Goal: Information Seeking & Learning: Learn about a topic

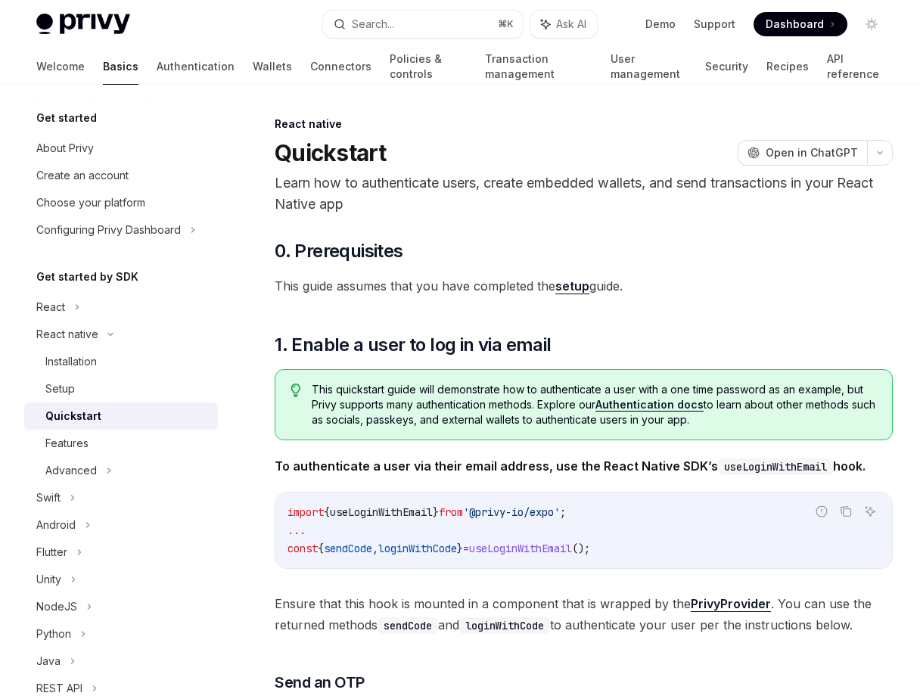
drag, startPoint x: 277, startPoint y: 149, endPoint x: 679, endPoint y: 271, distance: 420.5
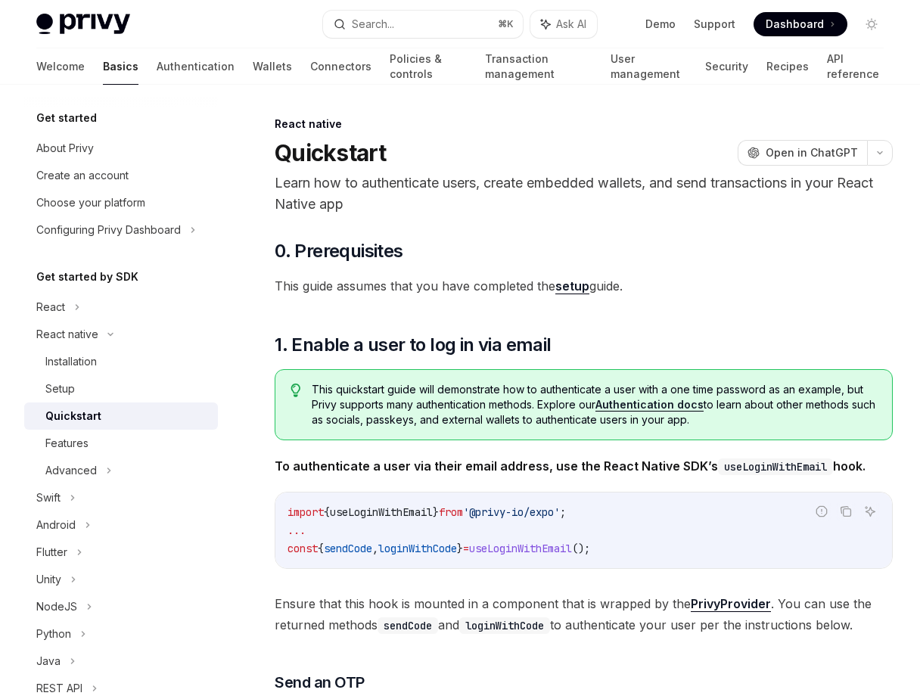
drag, startPoint x: 679, startPoint y: 291, endPoint x: 311, endPoint y: 154, distance: 392.3
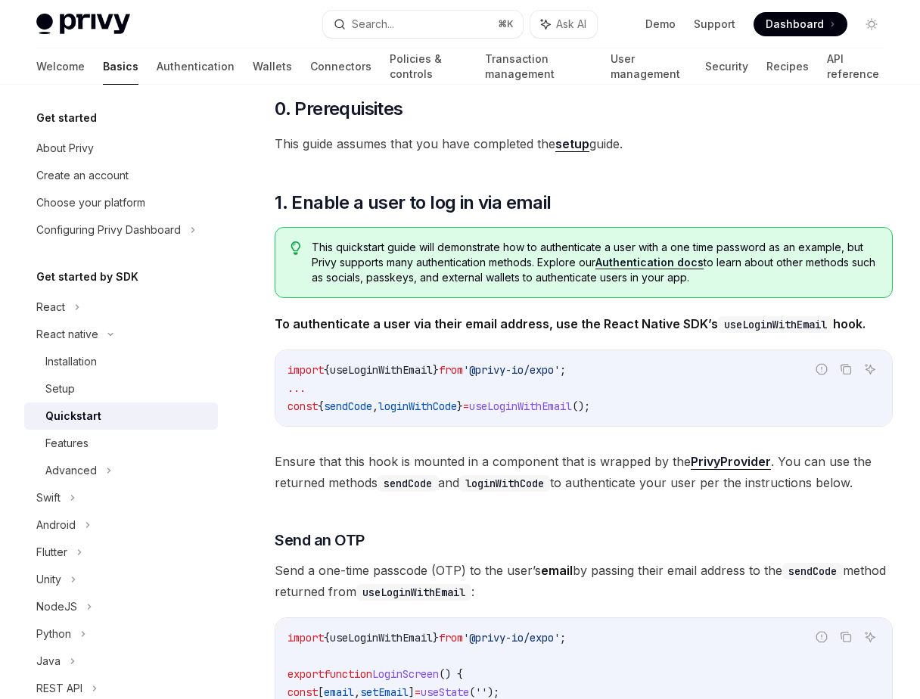
scroll to position [143, 0]
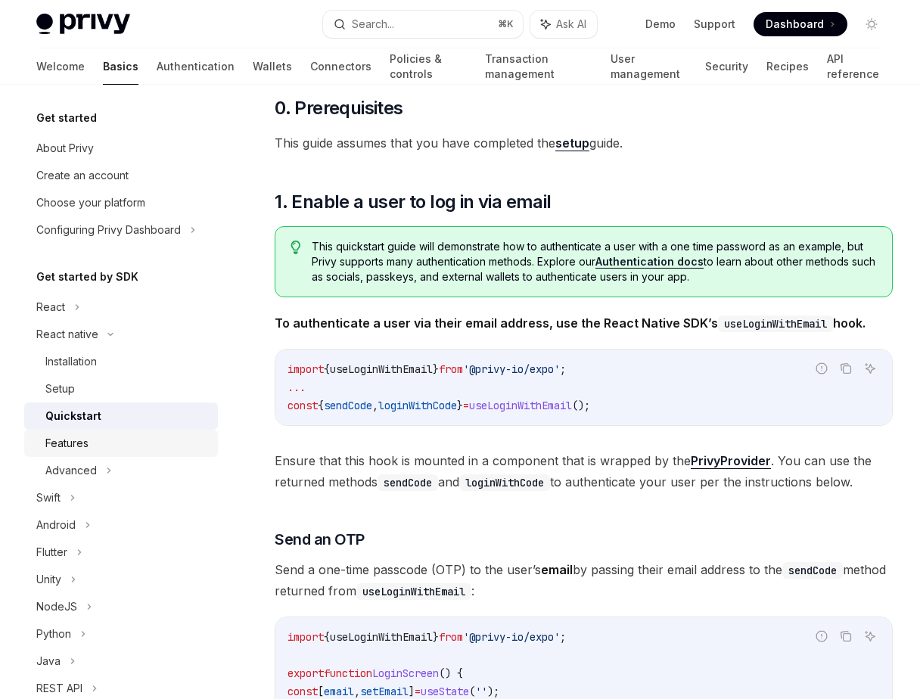
click at [126, 455] on link "Features" at bounding box center [121, 443] width 194 height 27
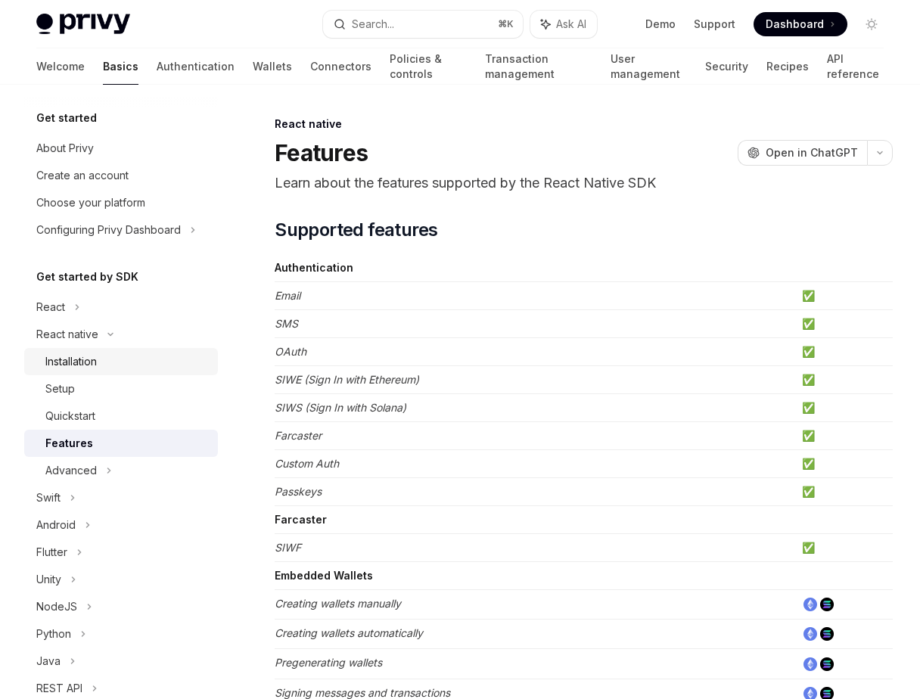
click at [114, 362] on div "Installation" at bounding box center [126, 362] width 163 height 18
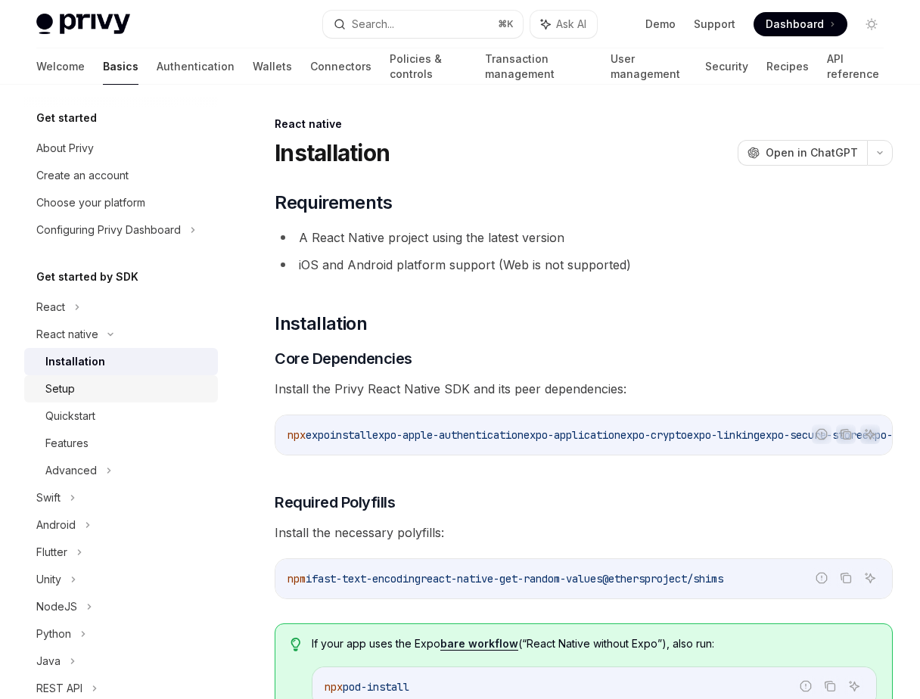
click at [109, 381] on div "Setup" at bounding box center [126, 389] width 163 height 18
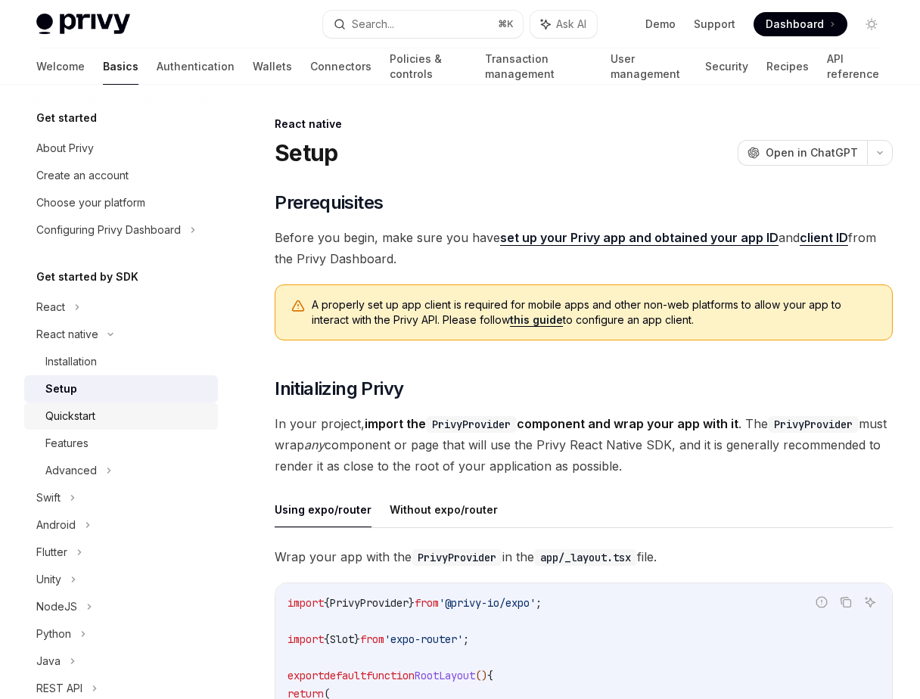
click at [113, 409] on div "Quickstart" at bounding box center [126, 416] width 163 height 18
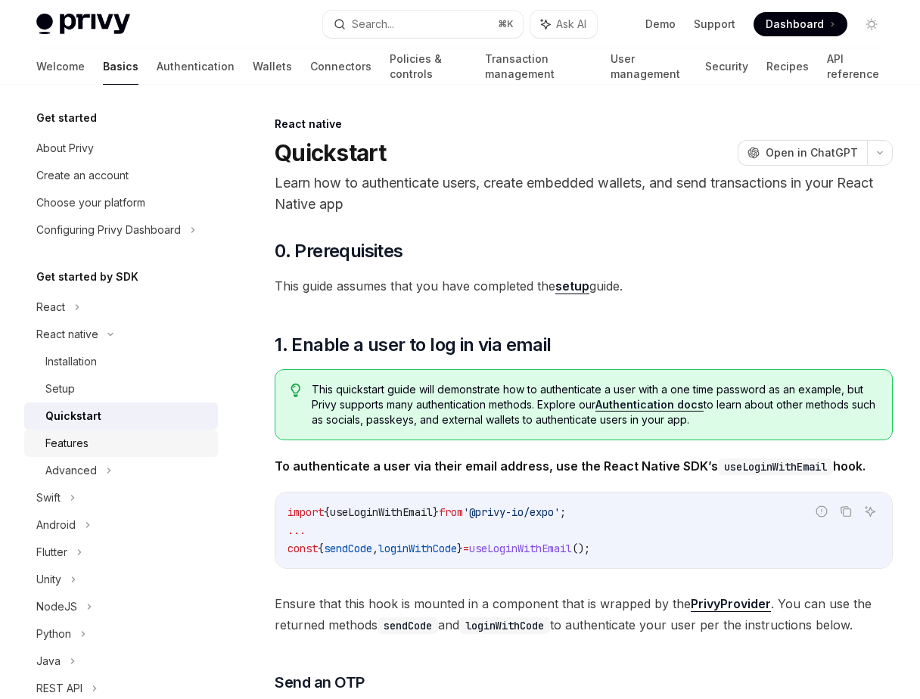
click at [115, 437] on div "Features" at bounding box center [126, 443] width 163 height 18
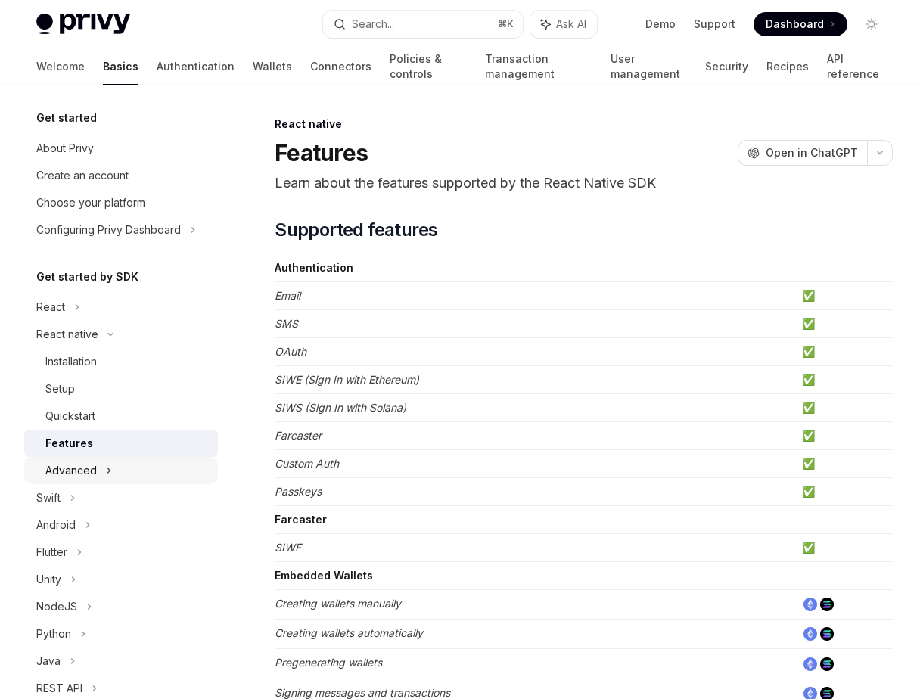
click at [116, 471] on div "Advanced" at bounding box center [121, 470] width 194 height 27
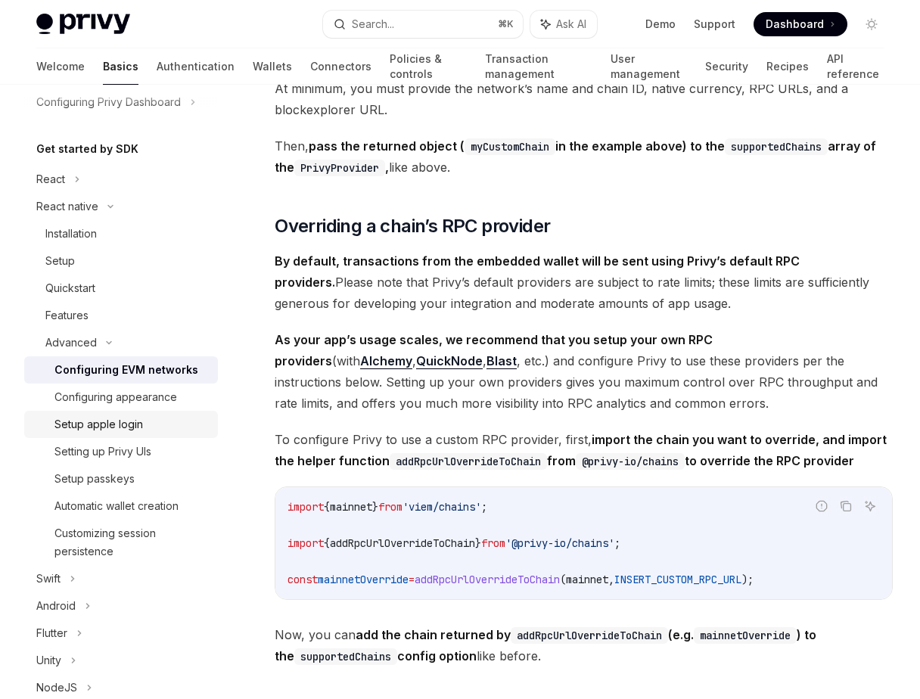
scroll to position [131, 0]
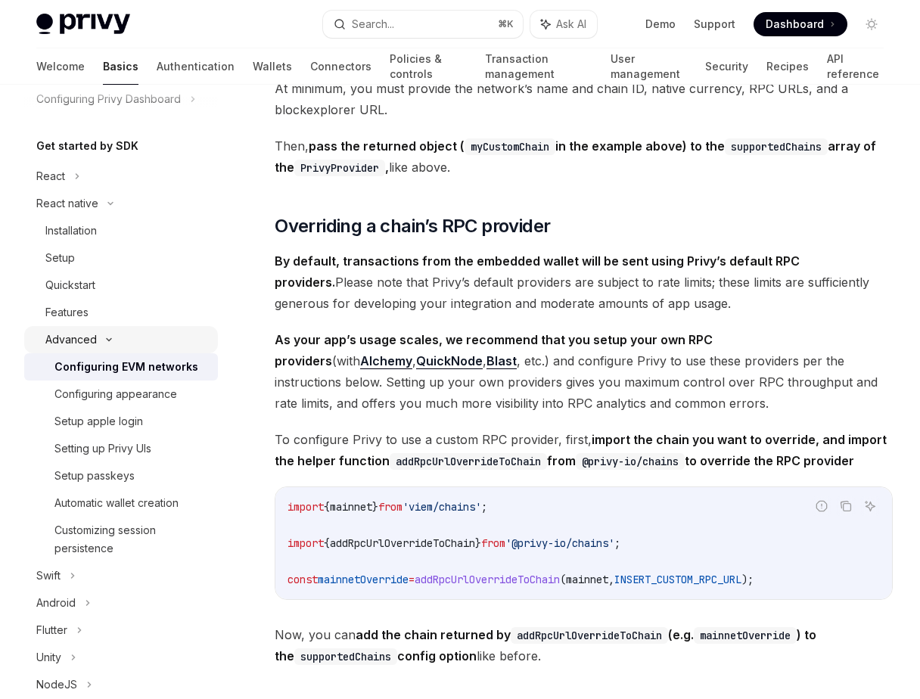
click at [114, 338] on icon at bounding box center [109, 340] width 18 height 6
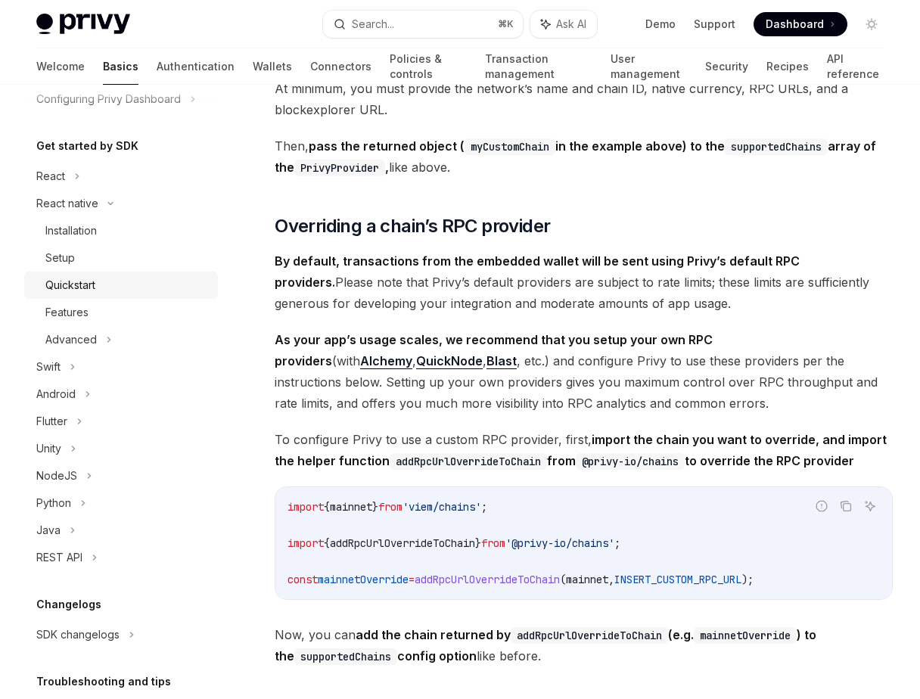
click at [93, 281] on div "Quickstart" at bounding box center [70, 285] width 50 height 18
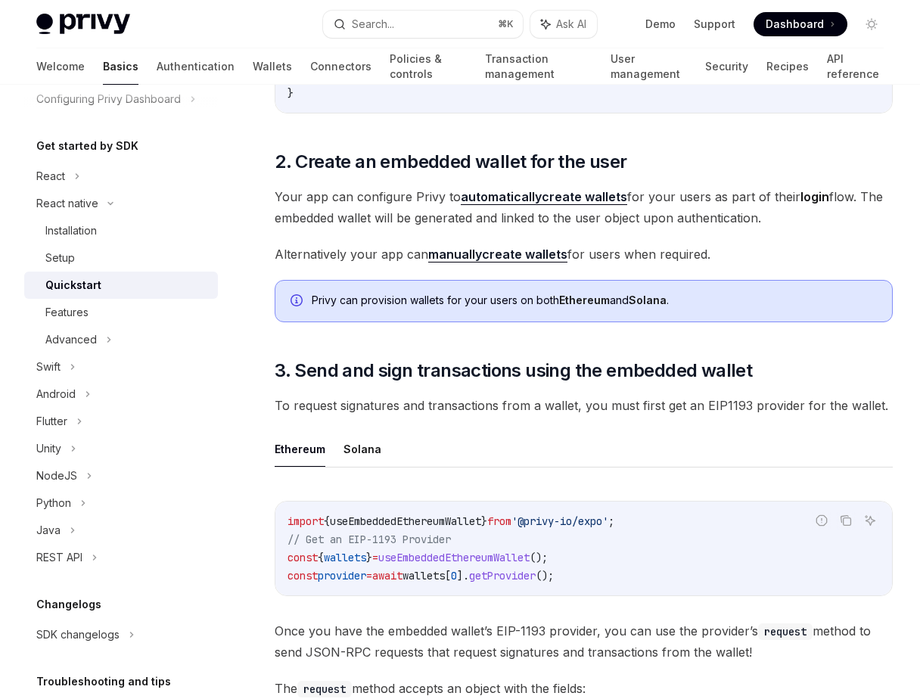
scroll to position [1384, 0]
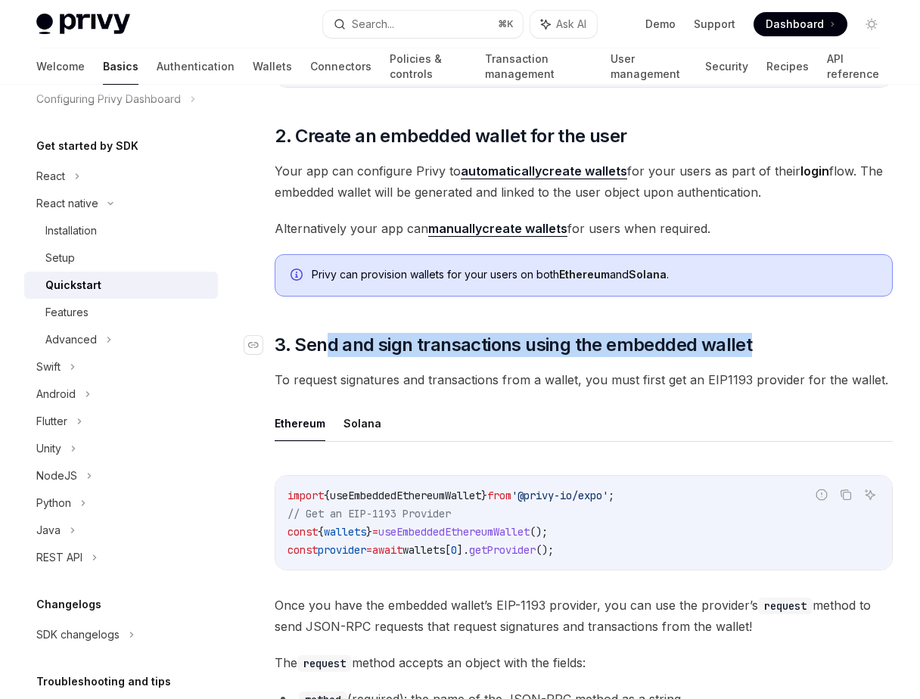
drag, startPoint x: 772, startPoint y: 349, endPoint x: 325, endPoint y: 353, distance: 447.1
click at [325, 353] on h2 "​ 3. Send and sign transactions using the embedded wallet" at bounding box center [584, 345] width 618 height 24
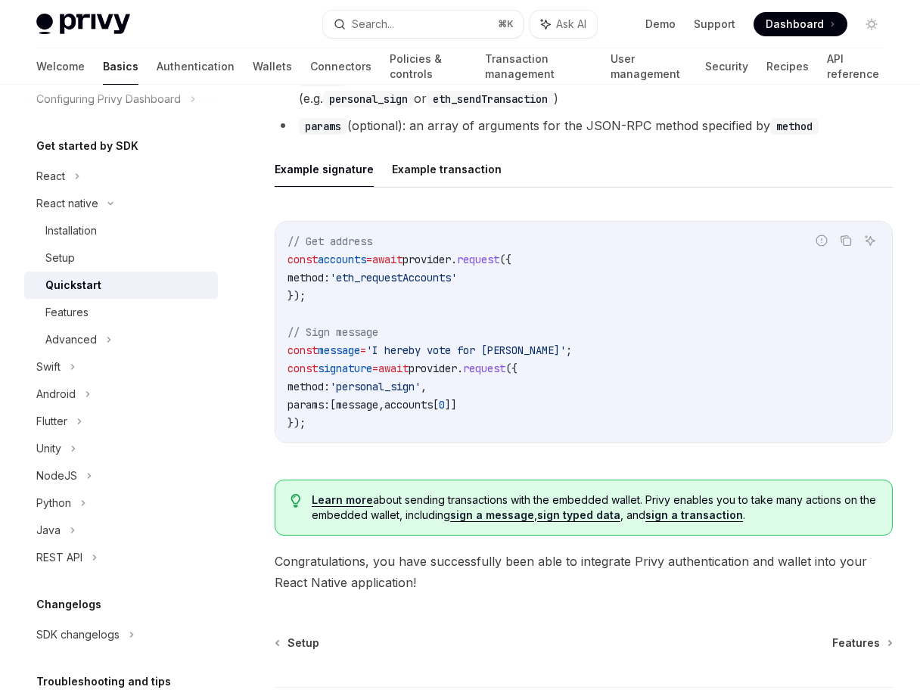
scroll to position [2007, 0]
click at [95, 304] on div "Features" at bounding box center [126, 312] width 163 height 18
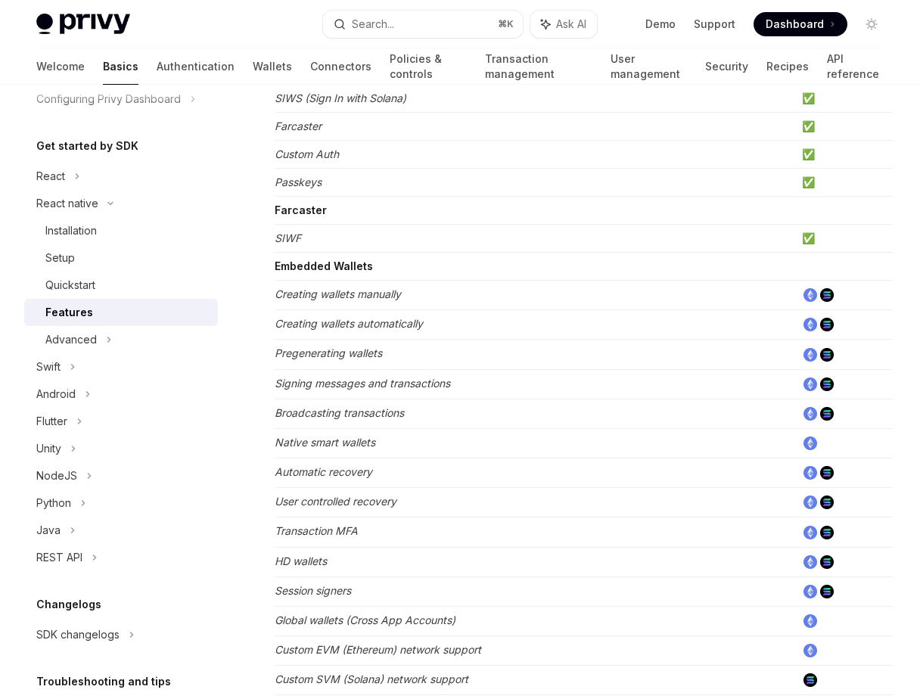
scroll to position [319, 0]
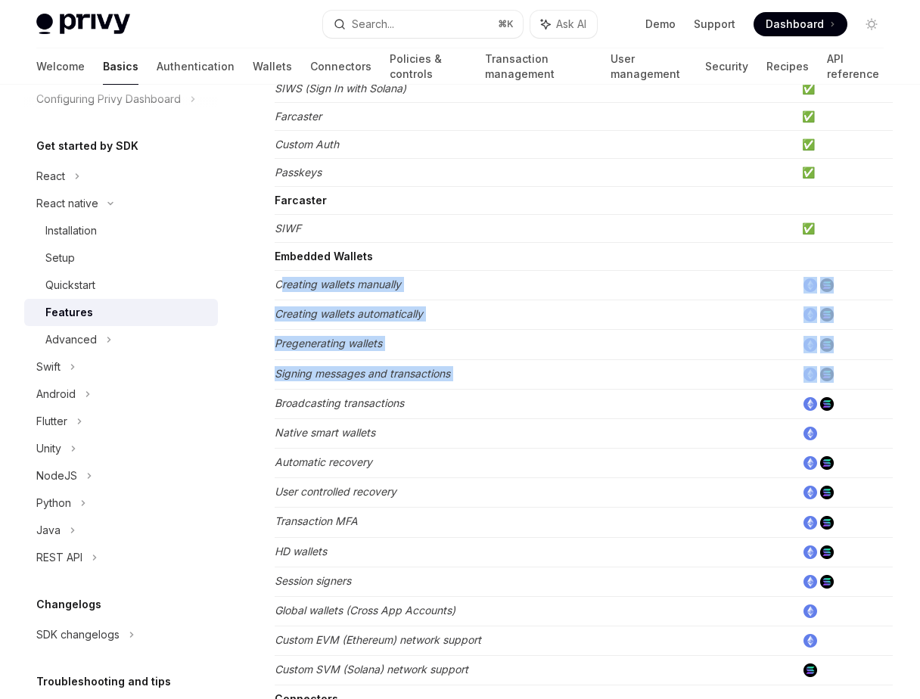
drag, startPoint x: 281, startPoint y: 278, endPoint x: 360, endPoint y: 396, distance: 142.3
click at [360, 395] on tbody "Authentication Email ✅ SMS ✅ OAuth ✅ SIWE (Sign In with Ethereum) ✅ SIWS (Sign …" at bounding box center [584, 397] width 618 height 925
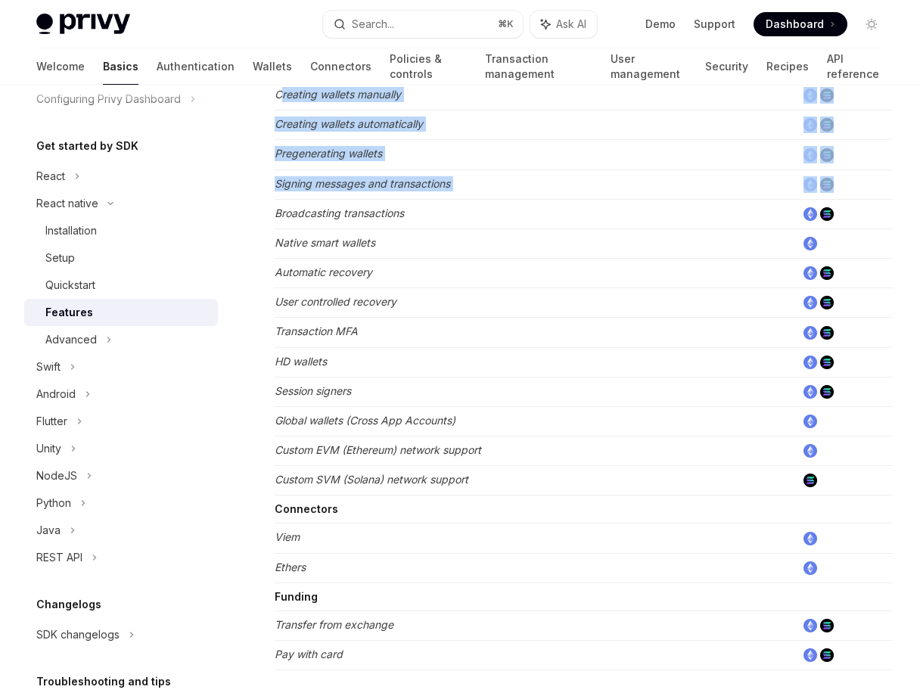
scroll to position [511, 0]
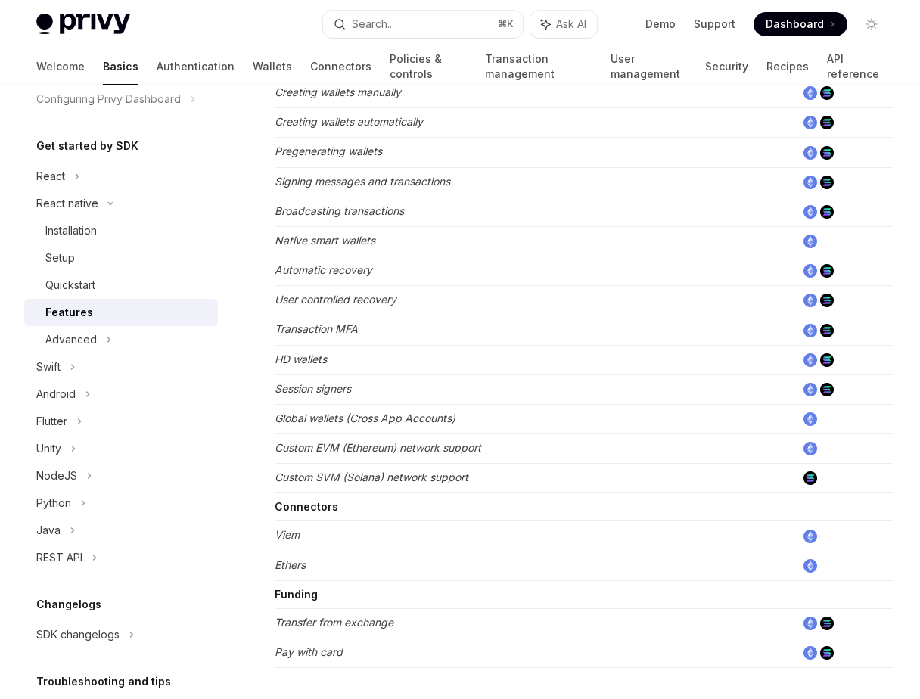
click at [666, 436] on td "Custom EVM (Ethereum) network support" at bounding box center [535, 449] width 521 height 30
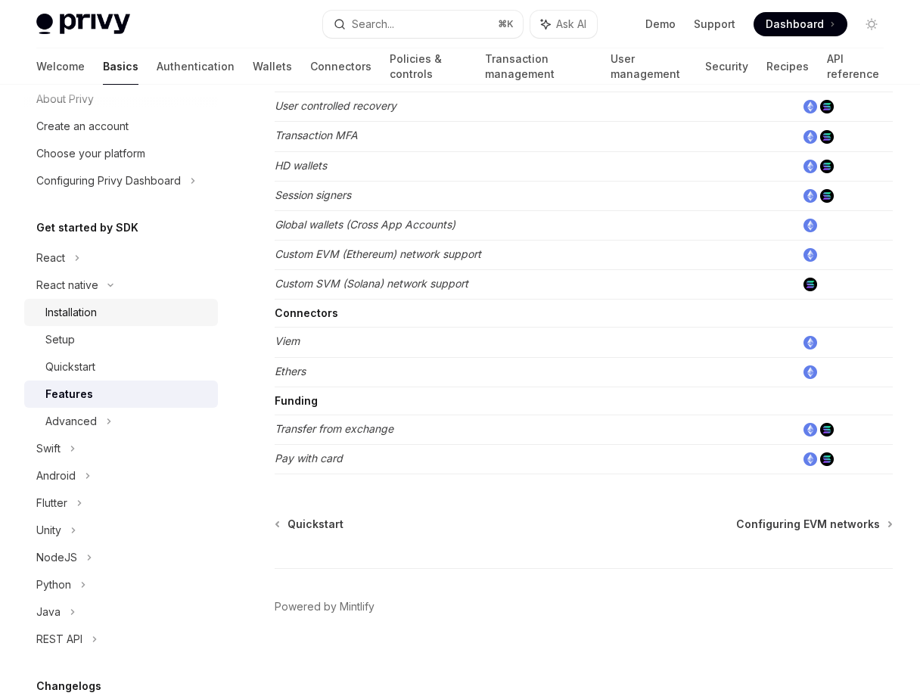
scroll to position [0, 0]
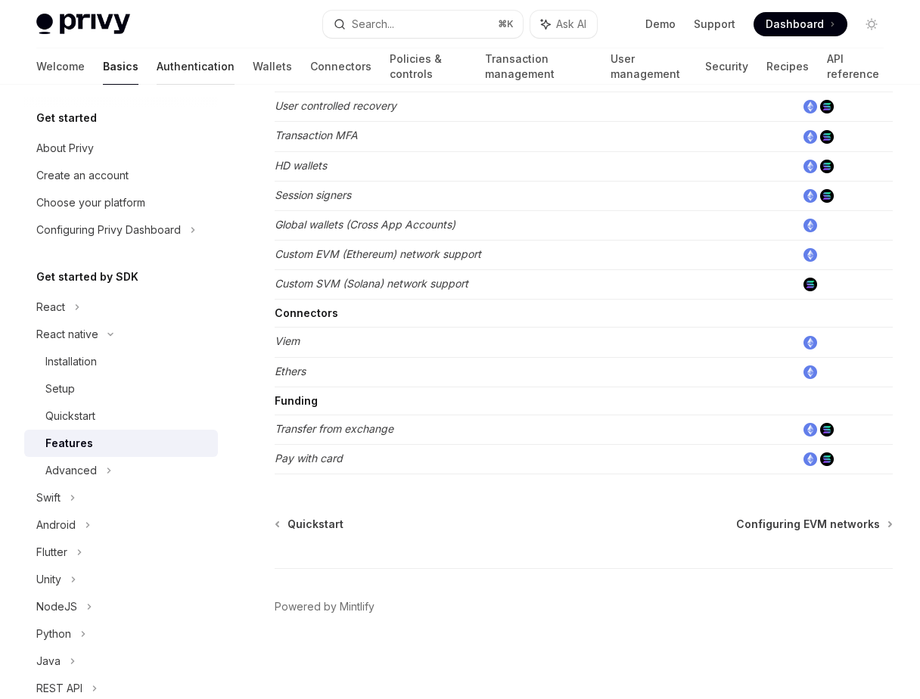
click at [157, 67] on link "Authentication" at bounding box center [196, 66] width 78 height 36
type textarea "*"
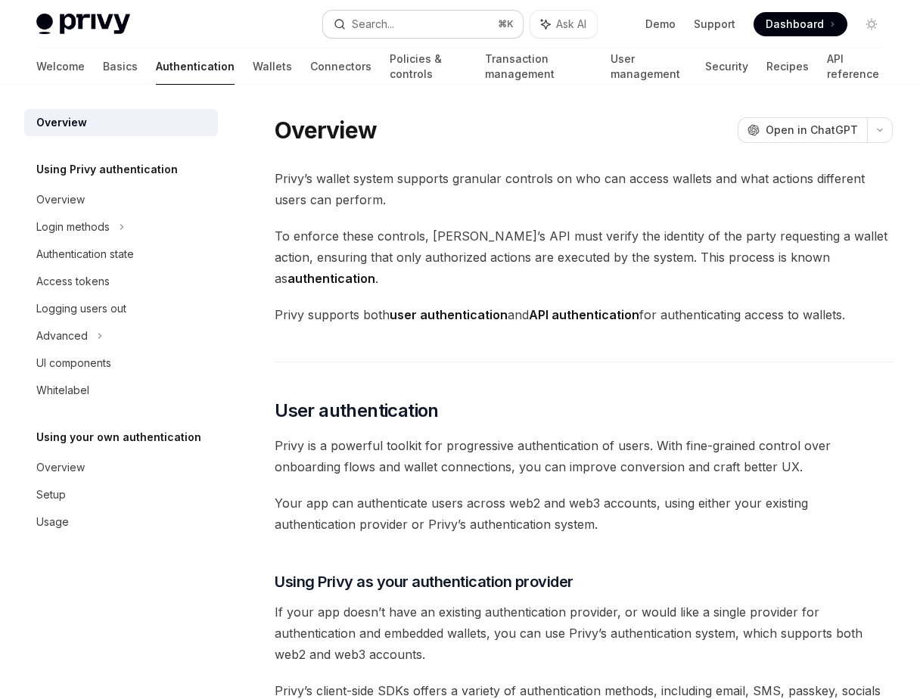
click at [417, 20] on button "Search... ⌘ K" at bounding box center [423, 24] width 200 height 27
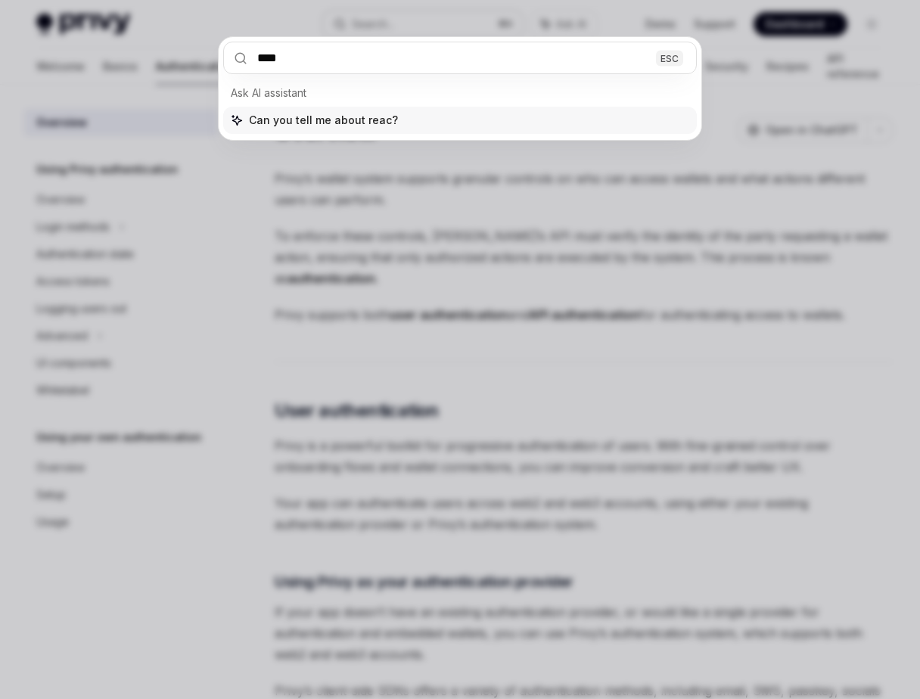
type input "*****"
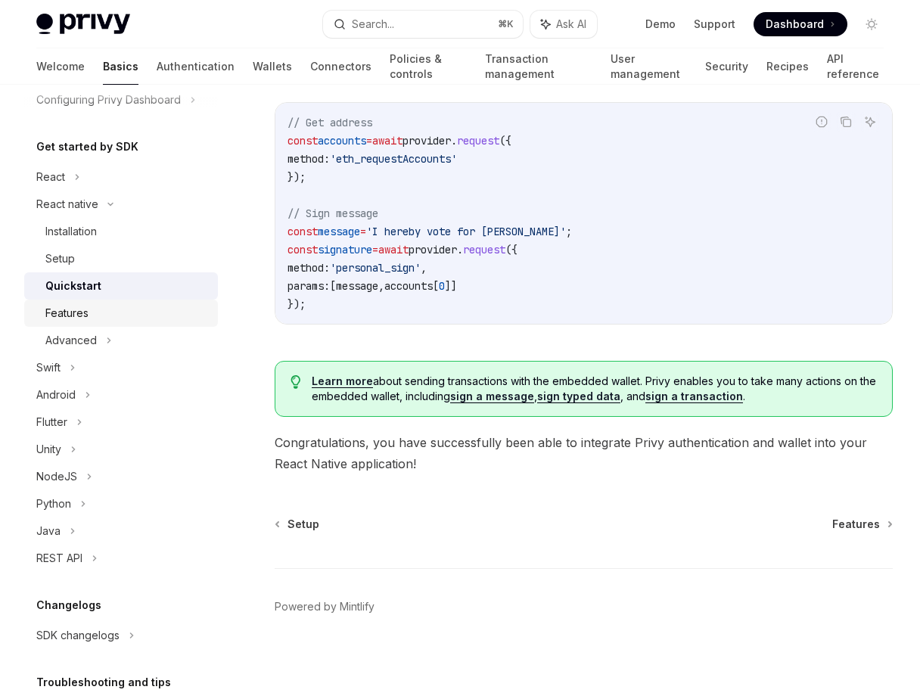
scroll to position [139, 0]
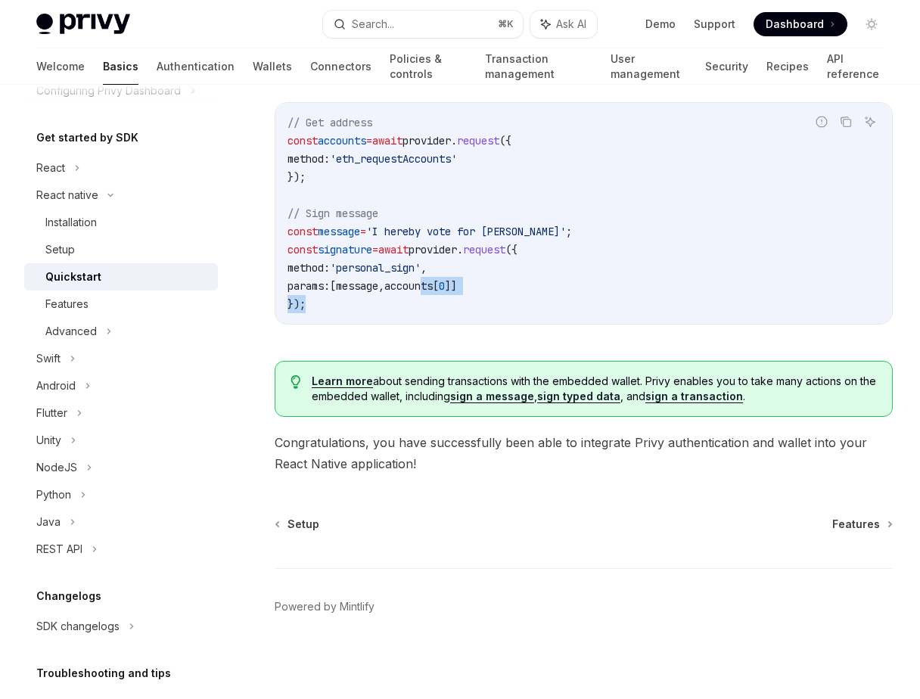
drag, startPoint x: 381, startPoint y: 315, endPoint x: 450, endPoint y: 292, distance: 72.5
click at [450, 292] on div "// Get address const accounts = await provider . request ({ method: 'eth_reques…" at bounding box center [583, 213] width 617 height 221
click at [399, 306] on code "// Get address const accounts = await provider . request ({ method: 'eth_reques…" at bounding box center [583, 213] width 592 height 200
click at [108, 228] on div "Installation" at bounding box center [126, 222] width 163 height 18
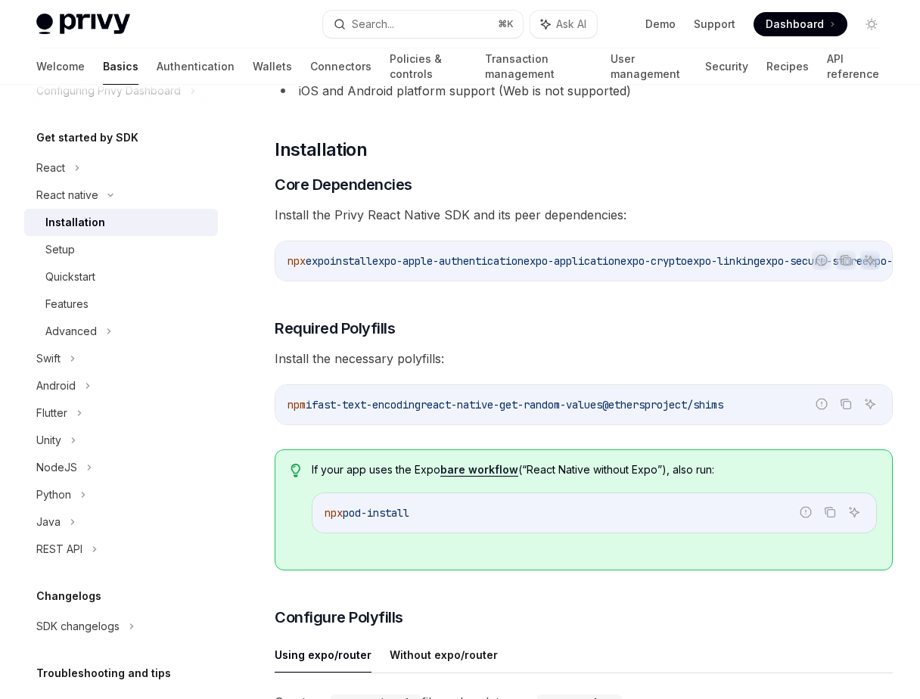
scroll to position [176, 0]
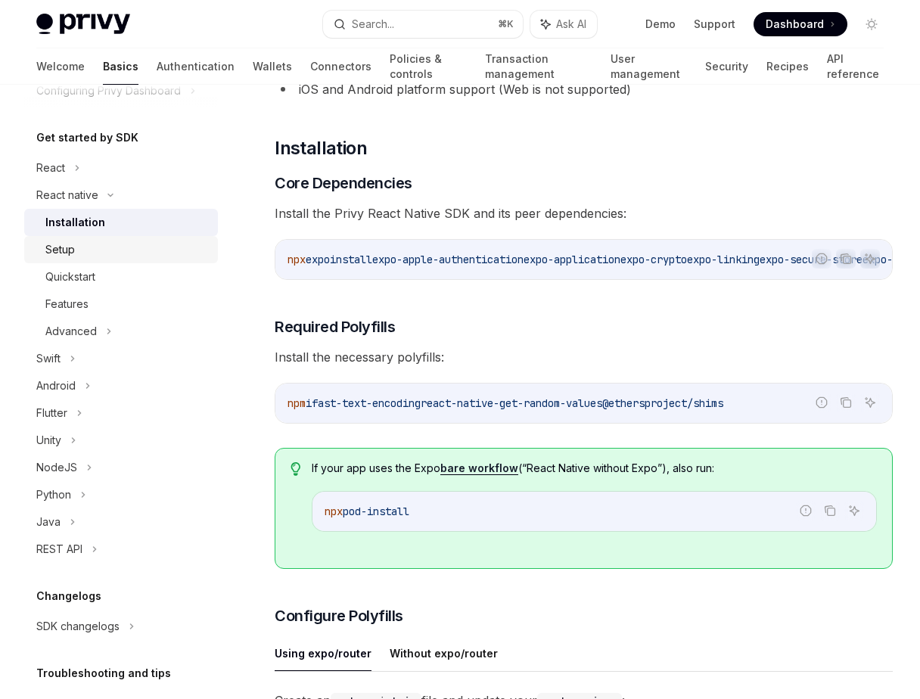
click at [70, 252] on div "Setup" at bounding box center [60, 250] width 30 height 18
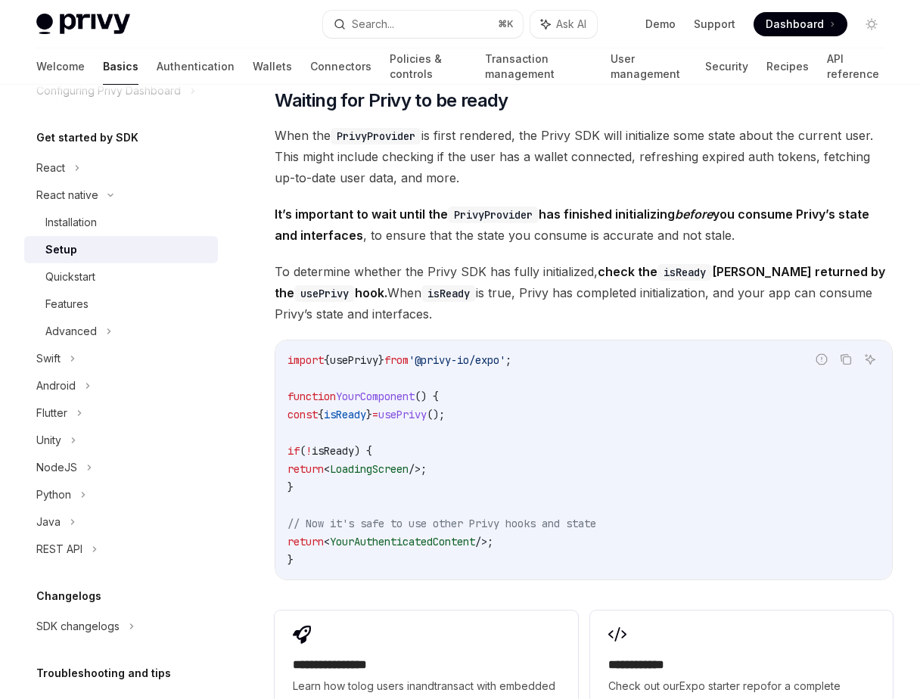
scroll to position [1097, 0]
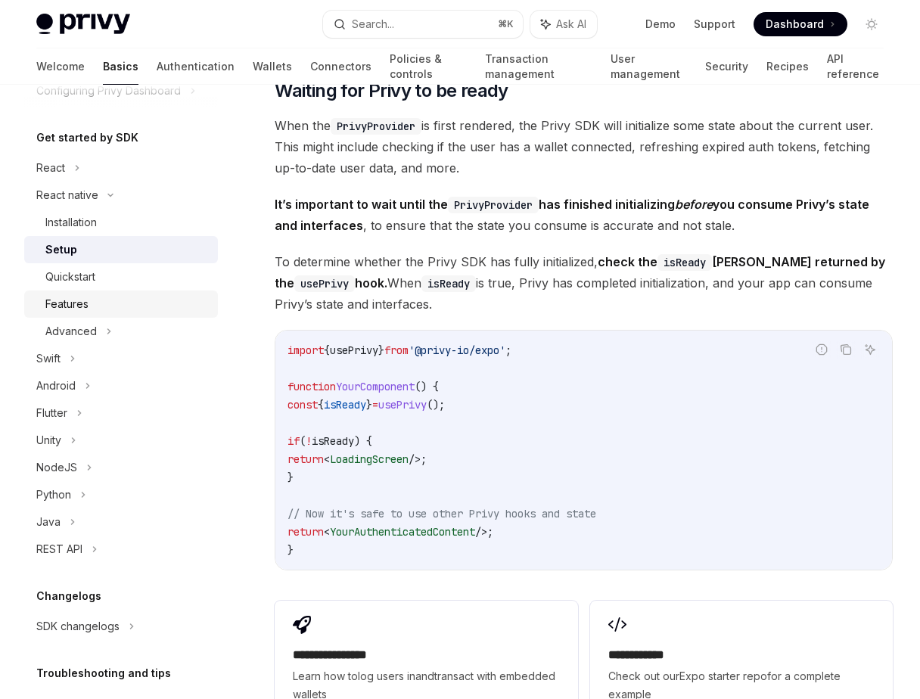
click at [112, 291] on link "Features" at bounding box center [121, 303] width 194 height 27
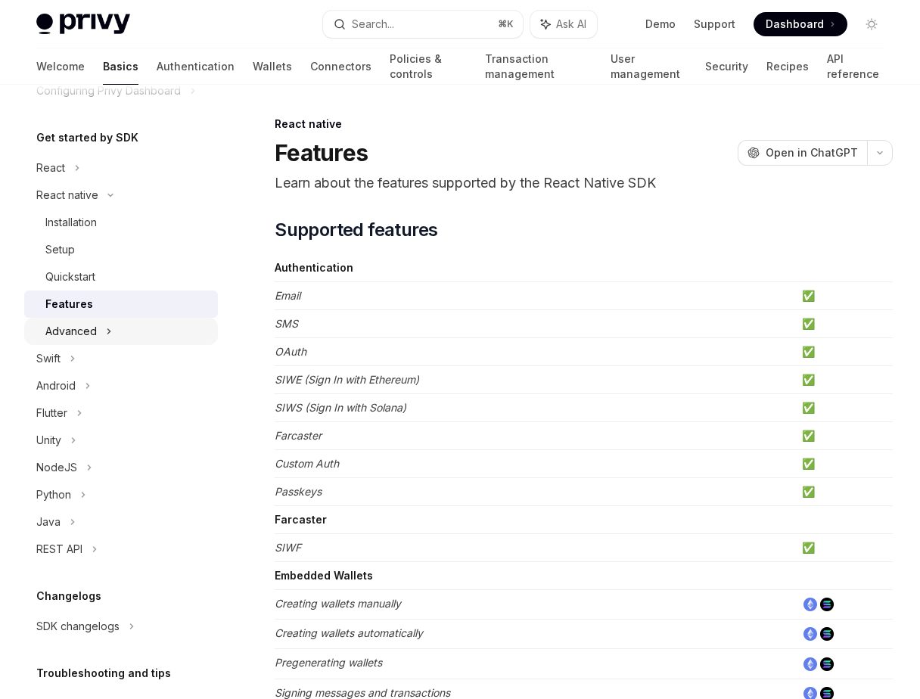
click at [95, 327] on div "Advanced" at bounding box center [70, 331] width 51 height 18
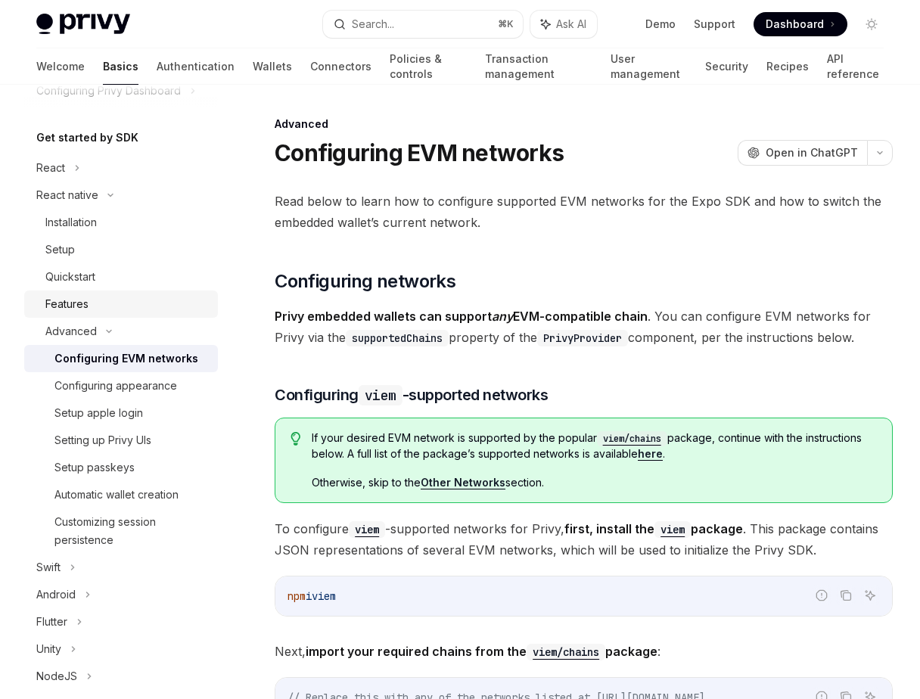
click at [95, 297] on div "Features" at bounding box center [126, 304] width 163 height 18
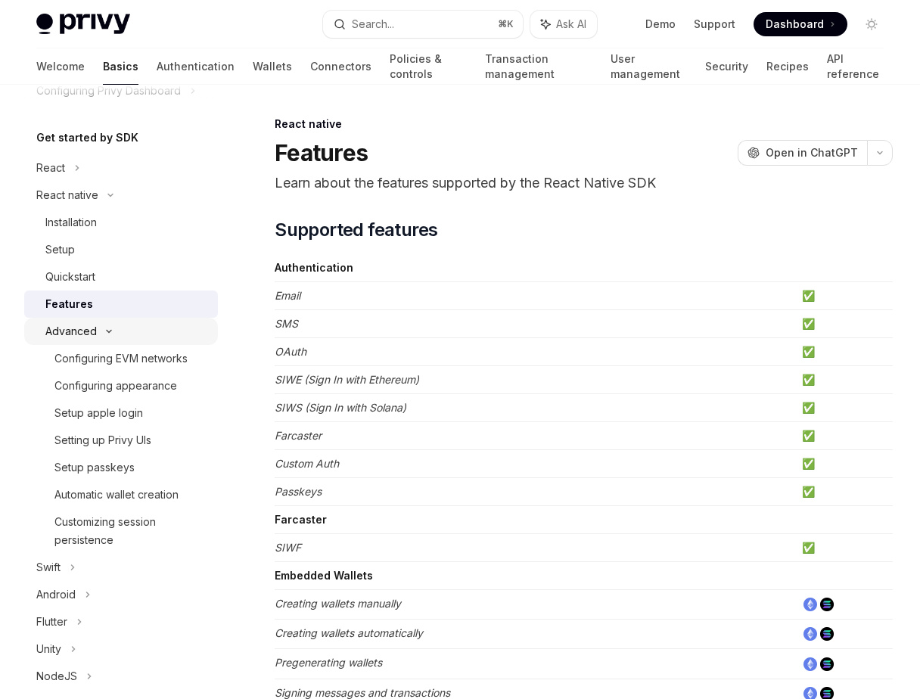
scroll to position [192, 0]
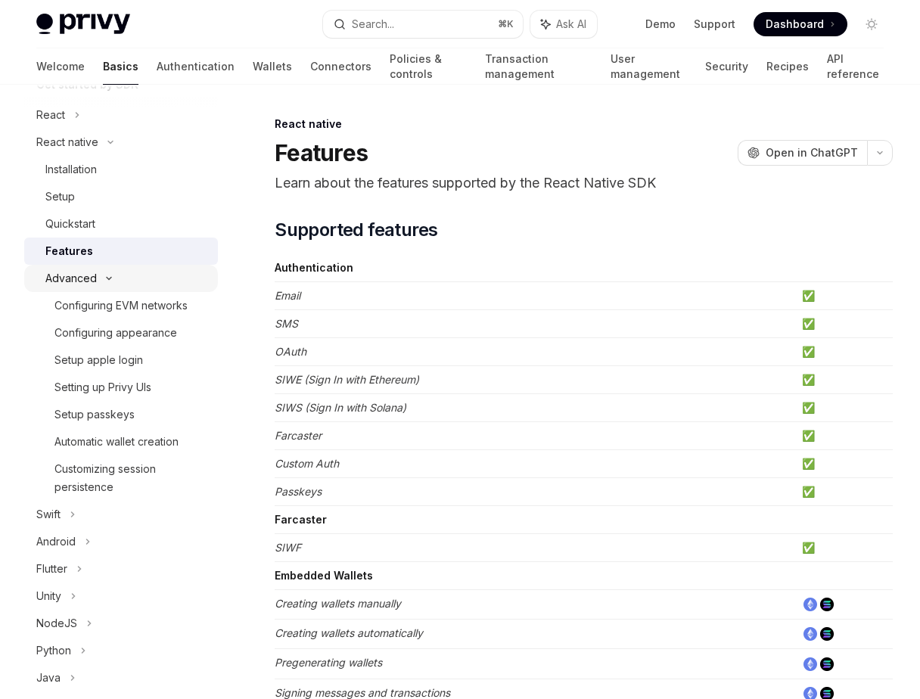
click at [89, 278] on div "Advanced" at bounding box center [70, 278] width 51 height 18
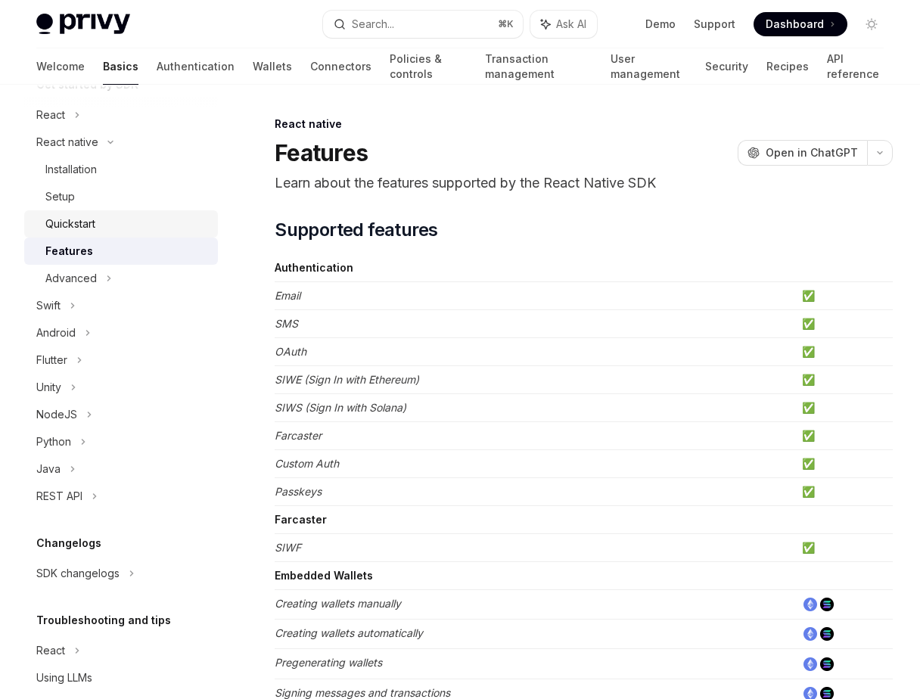
click at [100, 215] on div "Quickstart" at bounding box center [126, 224] width 163 height 18
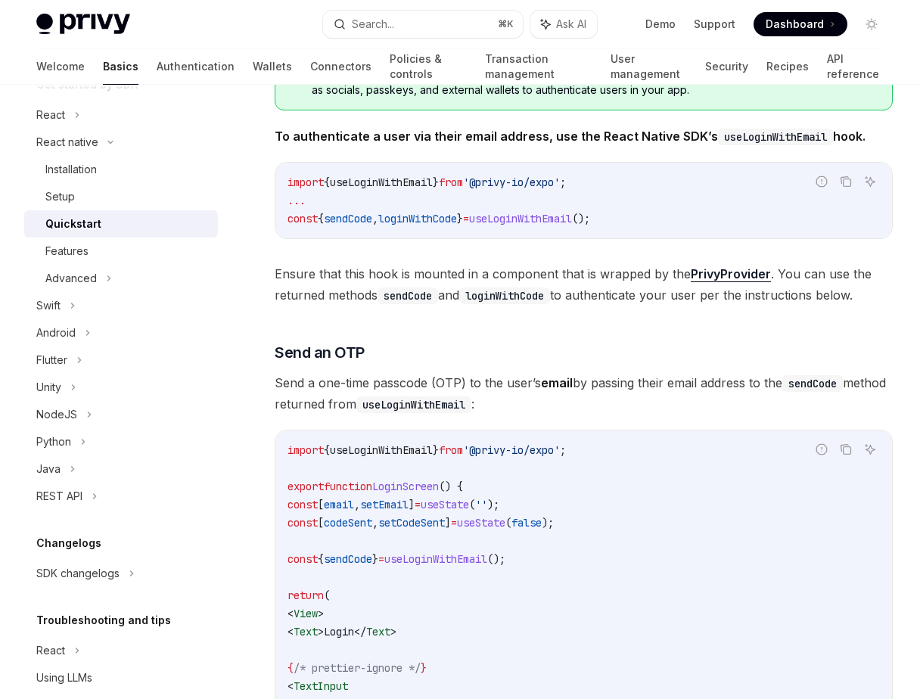
scroll to position [334, 0]
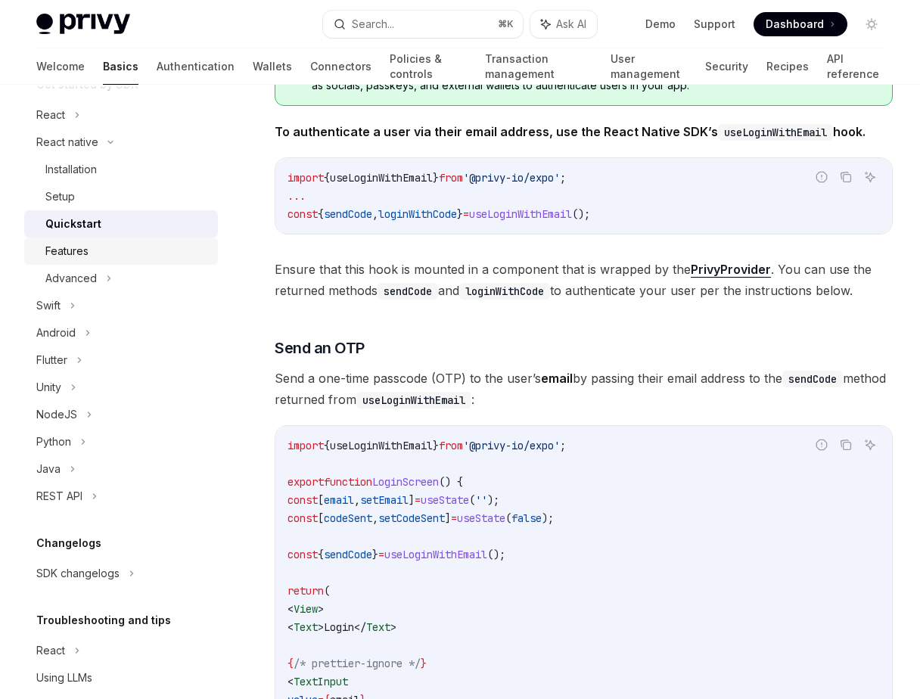
click at [110, 250] on div "Features" at bounding box center [126, 251] width 163 height 18
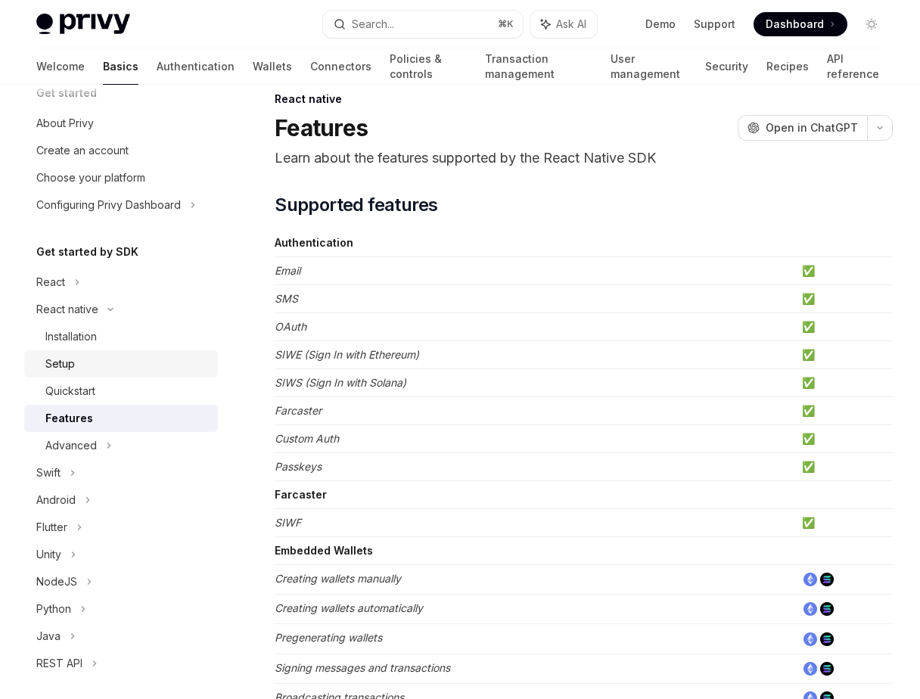
scroll to position [8, 0]
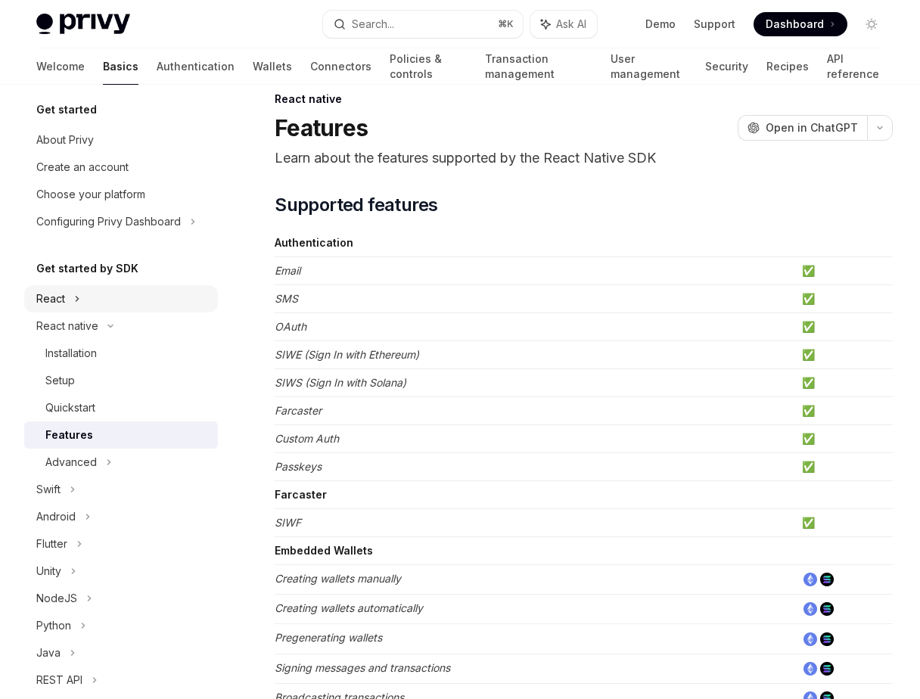
click at [71, 300] on div "React" at bounding box center [121, 298] width 194 height 27
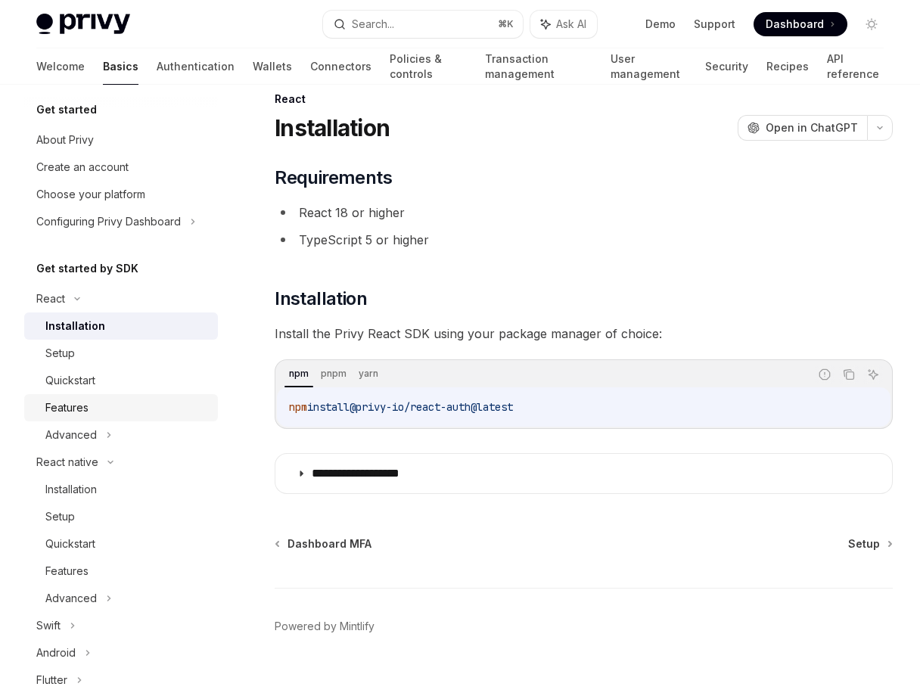
click at [91, 402] on div "Features" at bounding box center [126, 408] width 163 height 18
type textarea "*"
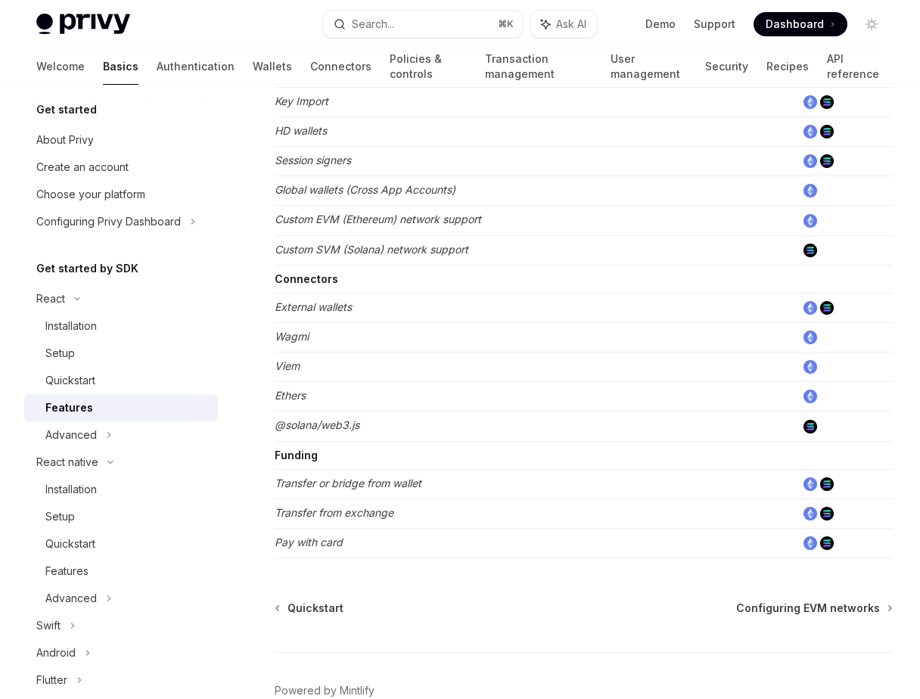
scroll to position [911, 0]
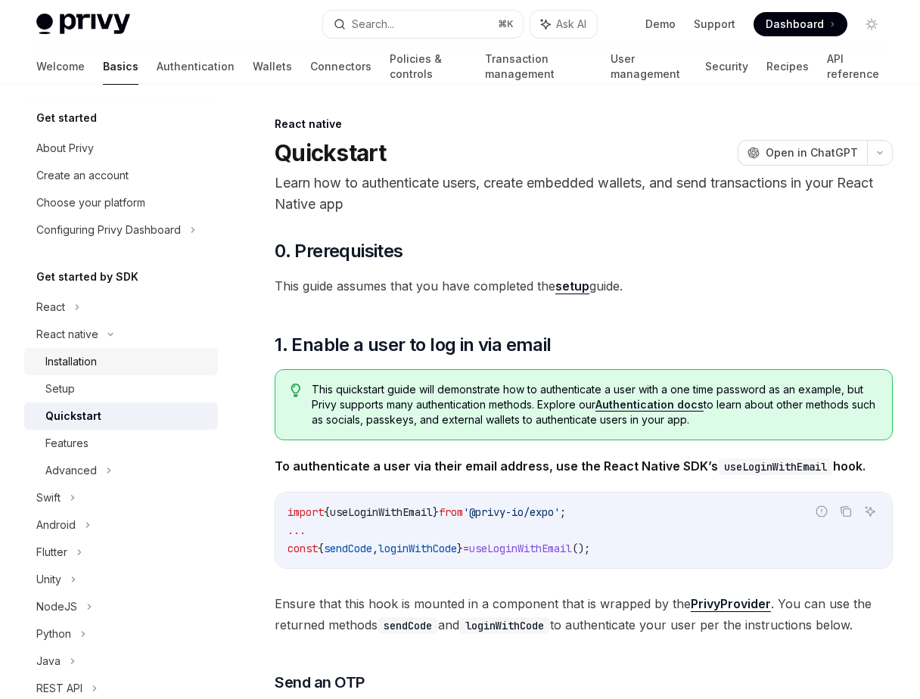
click at [123, 351] on link "Installation" at bounding box center [121, 361] width 194 height 27
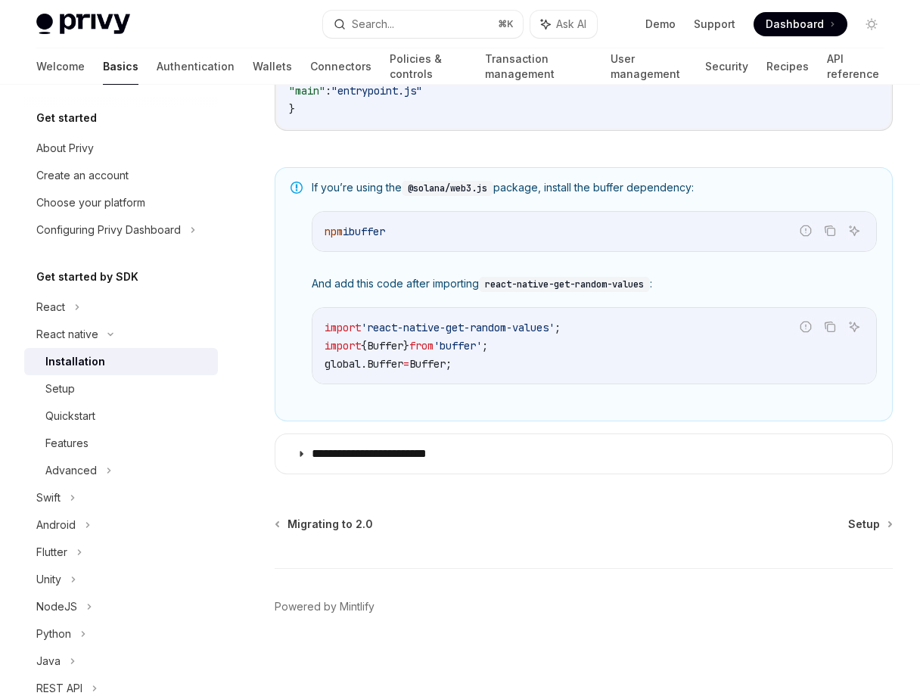
scroll to position [1085, 0]
click at [123, 393] on div "Setup" at bounding box center [126, 389] width 163 height 18
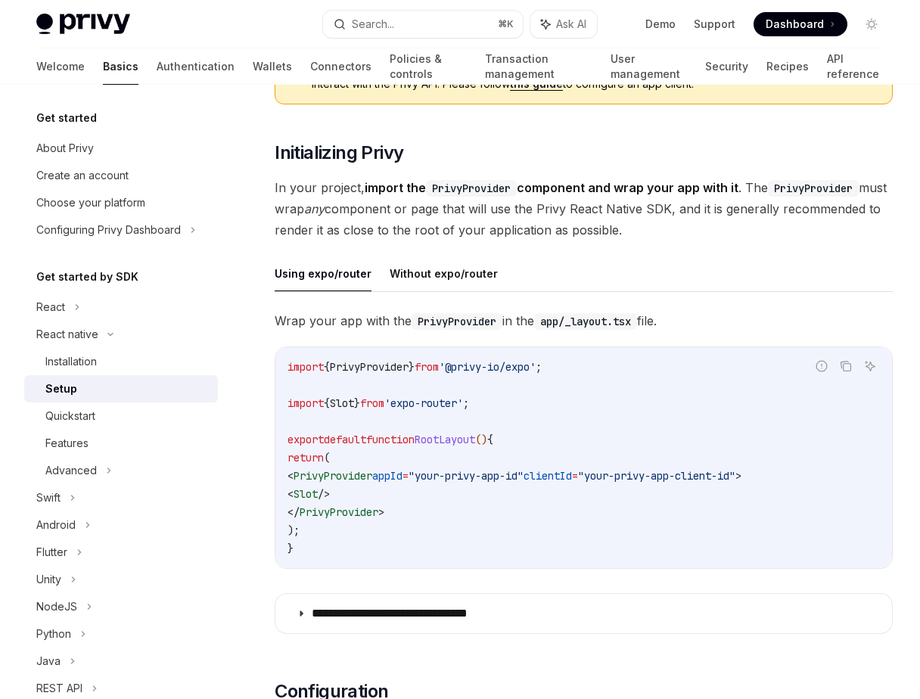
scroll to position [235, 0]
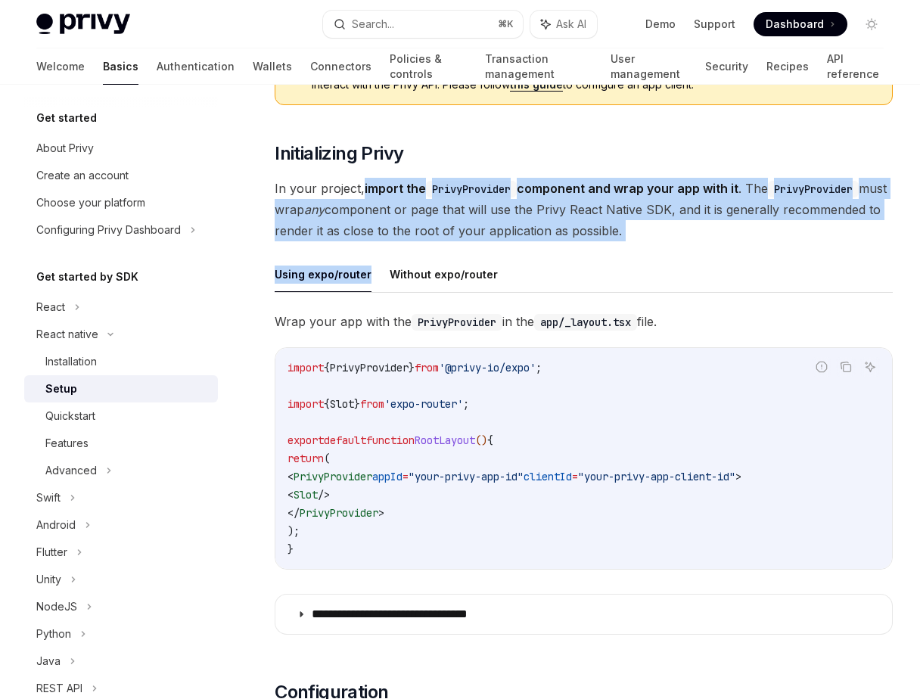
drag, startPoint x: 362, startPoint y: 197, endPoint x: 499, endPoint y: 243, distance: 143.8
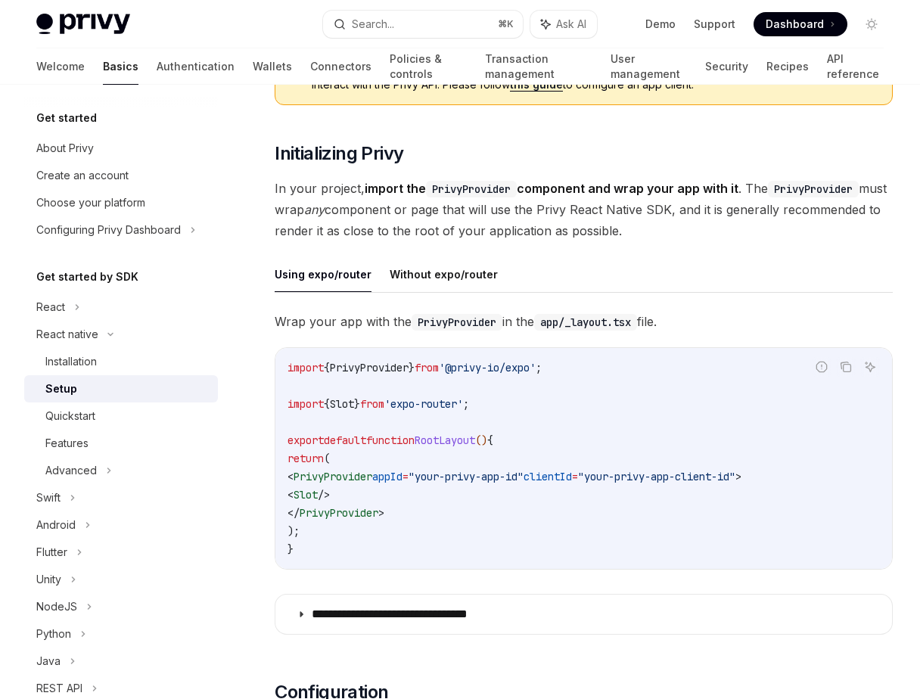
drag, startPoint x: 742, startPoint y: 230, endPoint x: 381, endPoint y: 205, distance: 361.7
click at [381, 205] on span "In your project, import the PrivyProvider component and wrap your app with it .…" at bounding box center [584, 210] width 618 height 64
click at [415, 216] on span "In your project, import the PrivyProvider component and wrap your app with it .…" at bounding box center [584, 210] width 618 height 64
drag, startPoint x: 721, startPoint y: 234, endPoint x: 750, endPoint y: 223, distance: 31.3
click at [750, 223] on span "In your project, import the PrivyProvider component and wrap your app with it .…" at bounding box center [584, 210] width 618 height 64
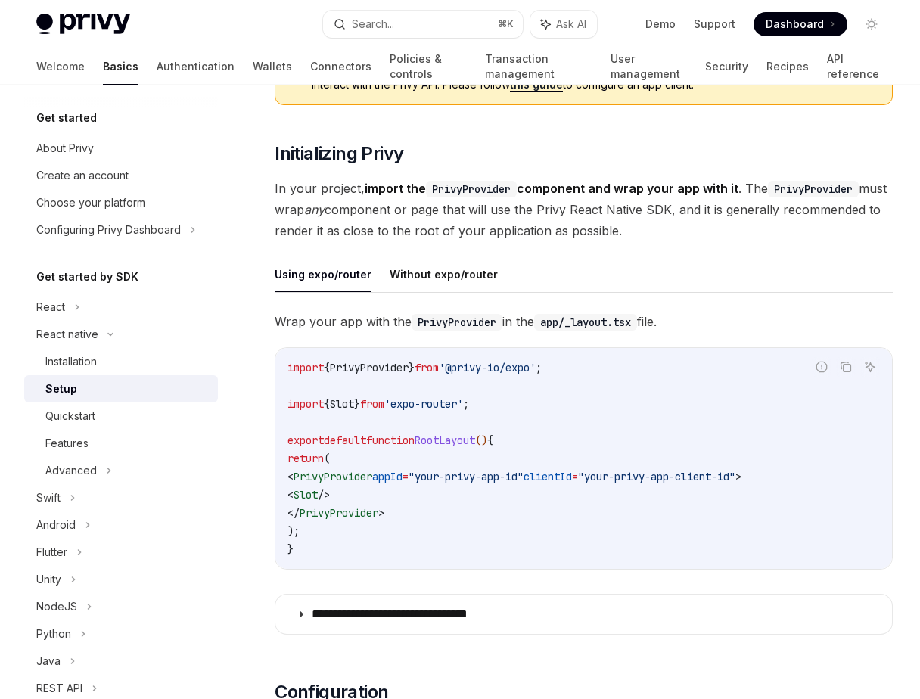
click at [750, 223] on span "In your project, import the PrivyProvider component and wrap your app with it .…" at bounding box center [584, 210] width 618 height 64
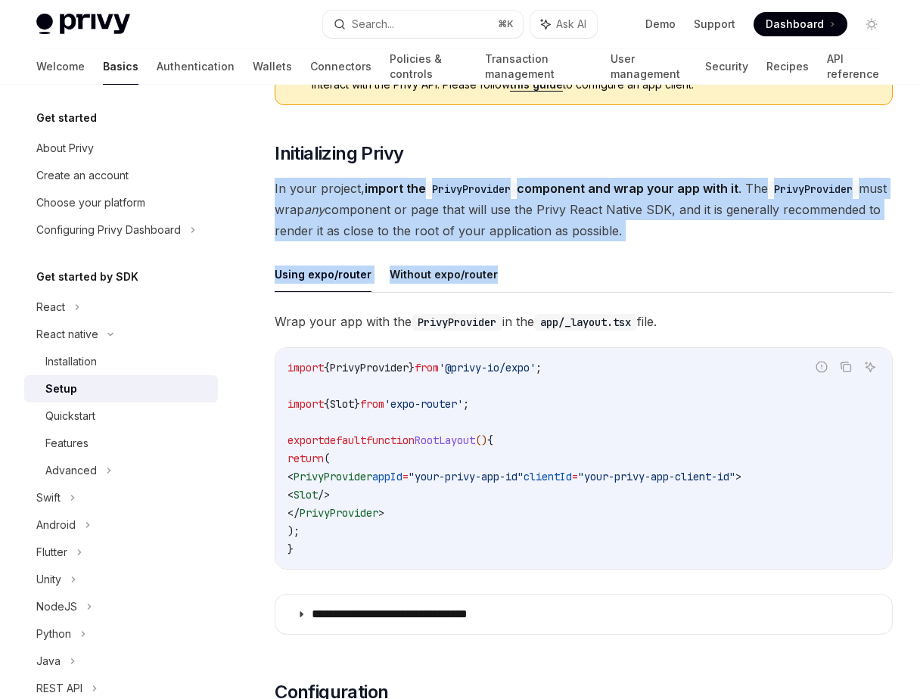
drag, startPoint x: 752, startPoint y: 266, endPoint x: 477, endPoint y: 175, distance: 289.5
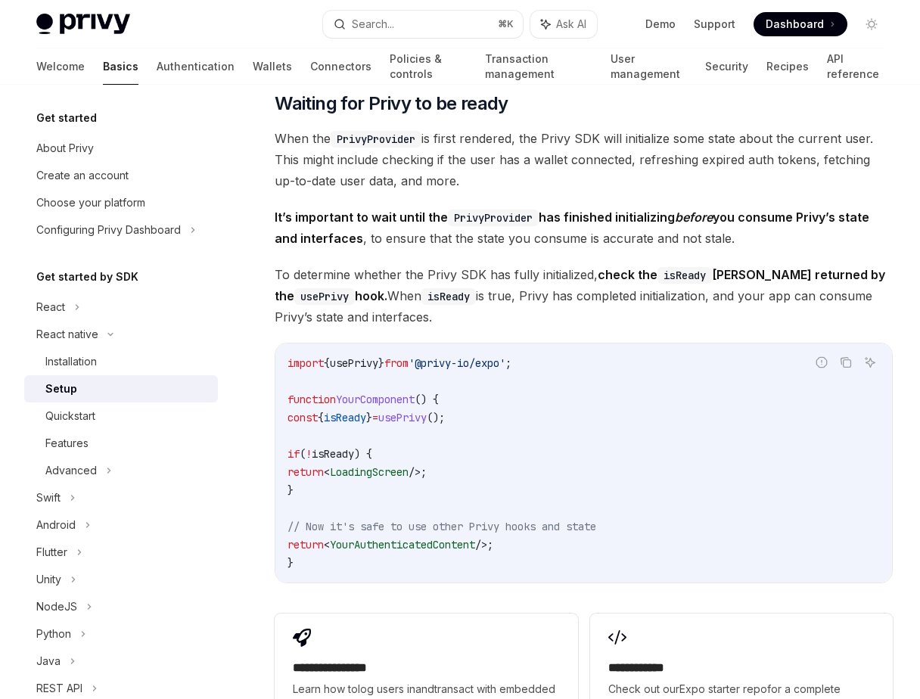
scroll to position [1083, 0]
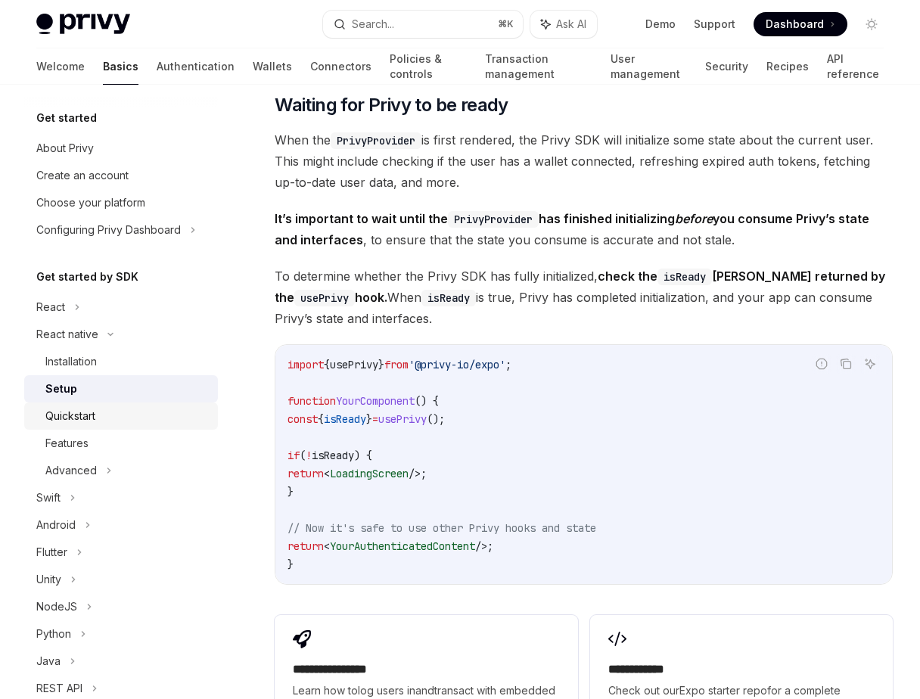
click at [80, 410] on div "Quickstart" at bounding box center [70, 416] width 50 height 18
type textarea "*"
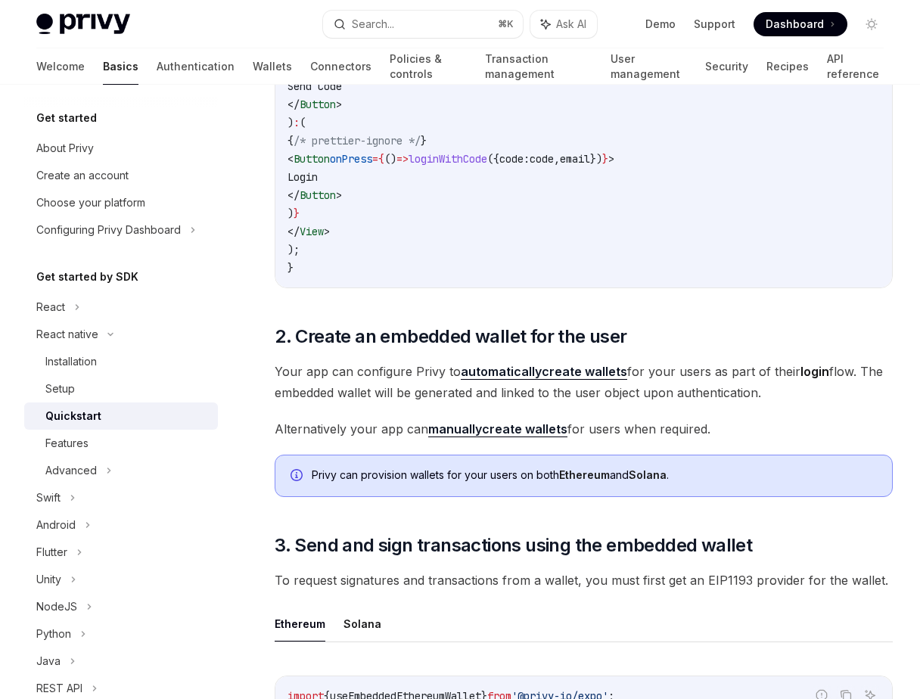
scroll to position [1185, 0]
drag, startPoint x: 458, startPoint y: 368, endPoint x: 623, endPoint y: 367, distance: 165.7
click at [623, 367] on span "Your app can configure Privy to automatically create wallets for your users as …" at bounding box center [584, 381] width 618 height 42
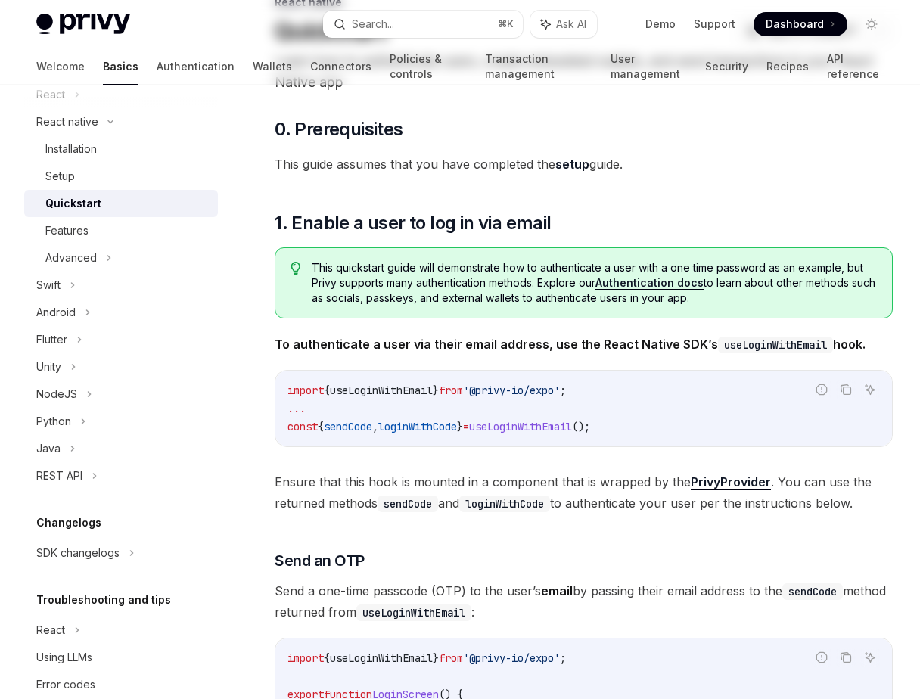
scroll to position [0, 0]
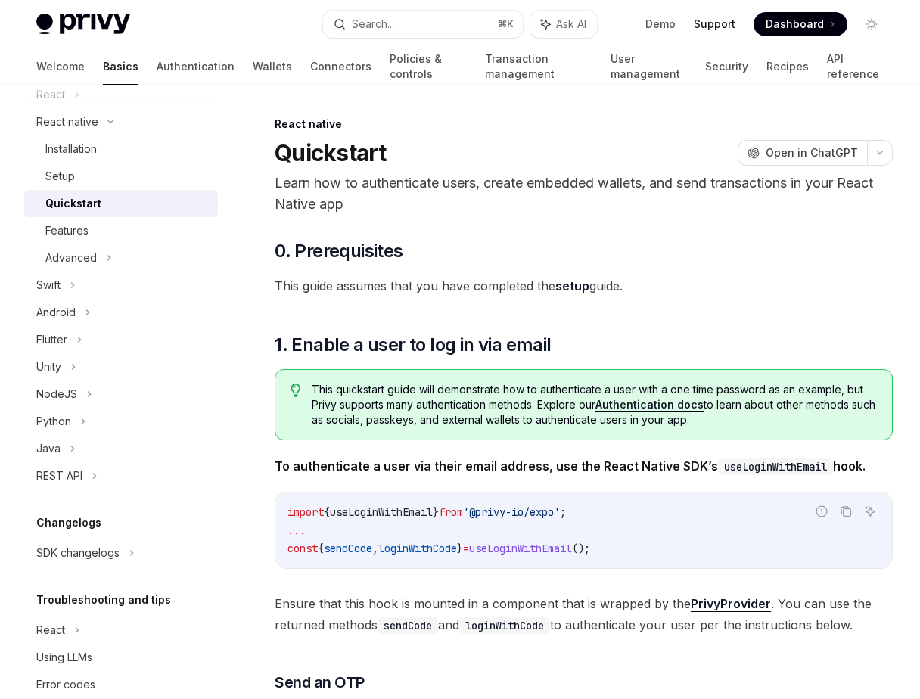
click at [716, 19] on link "Support" at bounding box center [715, 24] width 42 height 15
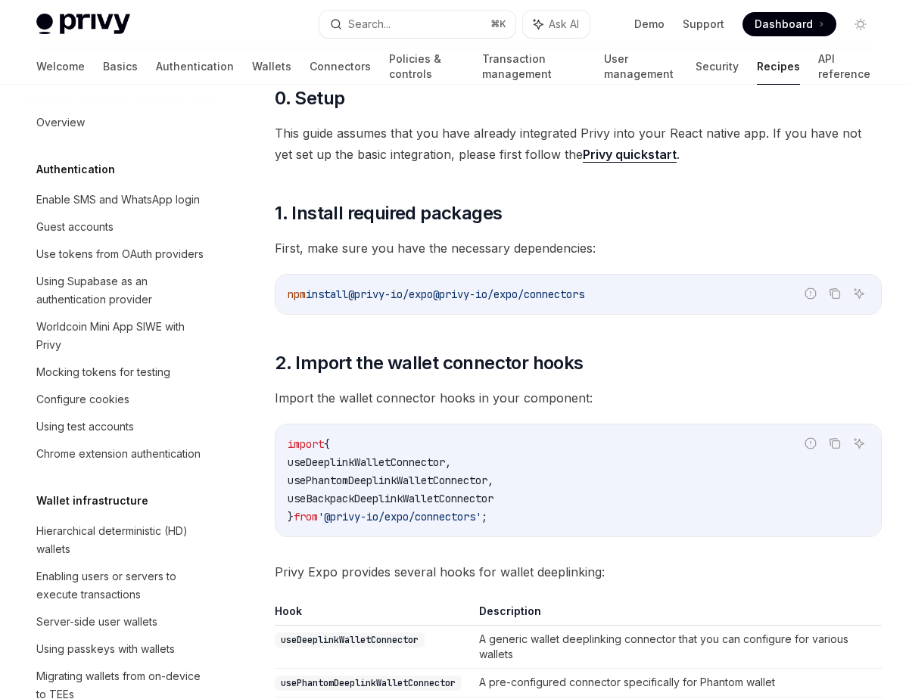
scroll to position [182, 0]
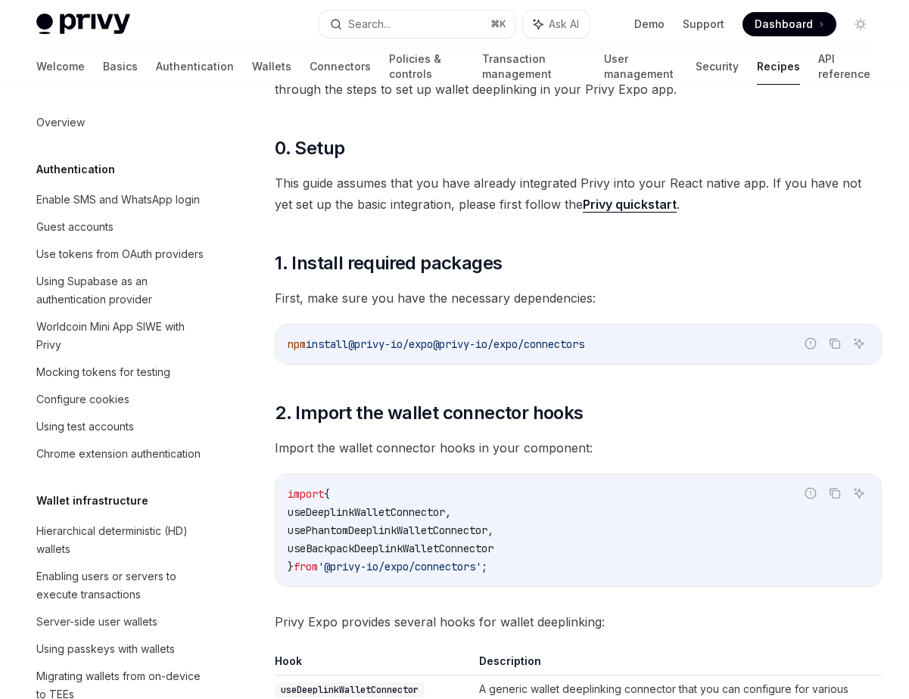
click at [126, 30] on img at bounding box center [83, 24] width 94 height 21
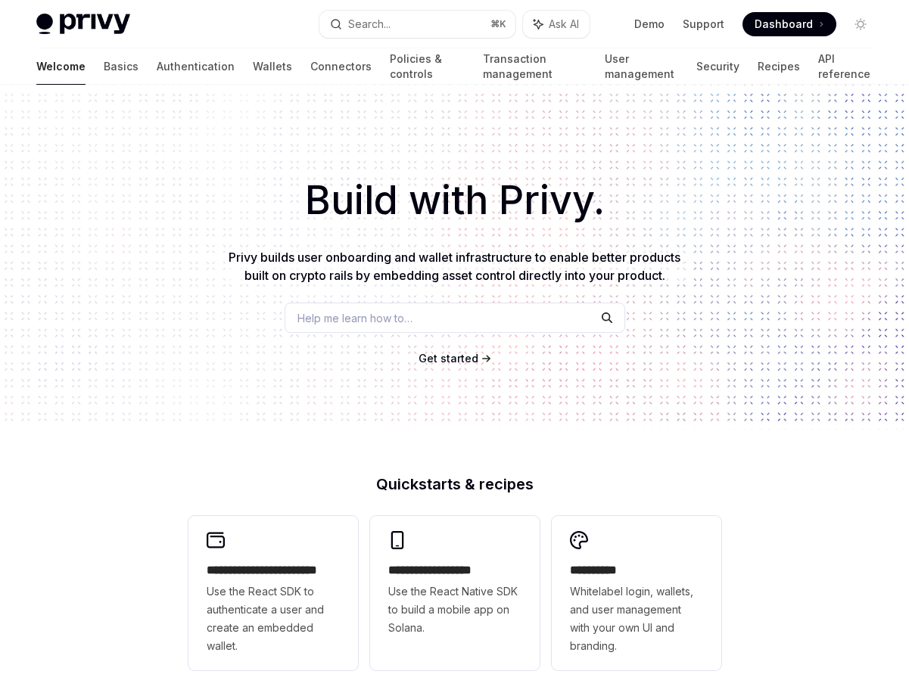
click at [356, 285] on div "Build with Privy. Privy builds user onboarding and wallet infrastructure to ena…" at bounding box center [454, 257] width 909 height 345
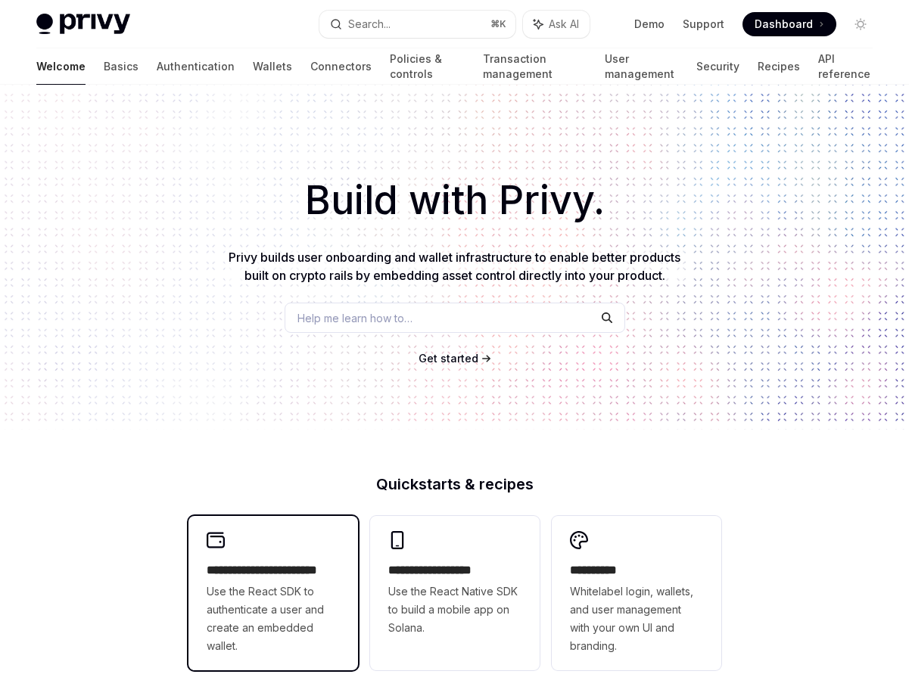
click at [264, 601] on span "Use the React SDK to authenticate a user and create an embedded wallet." at bounding box center [273, 618] width 133 height 73
type textarea "*"
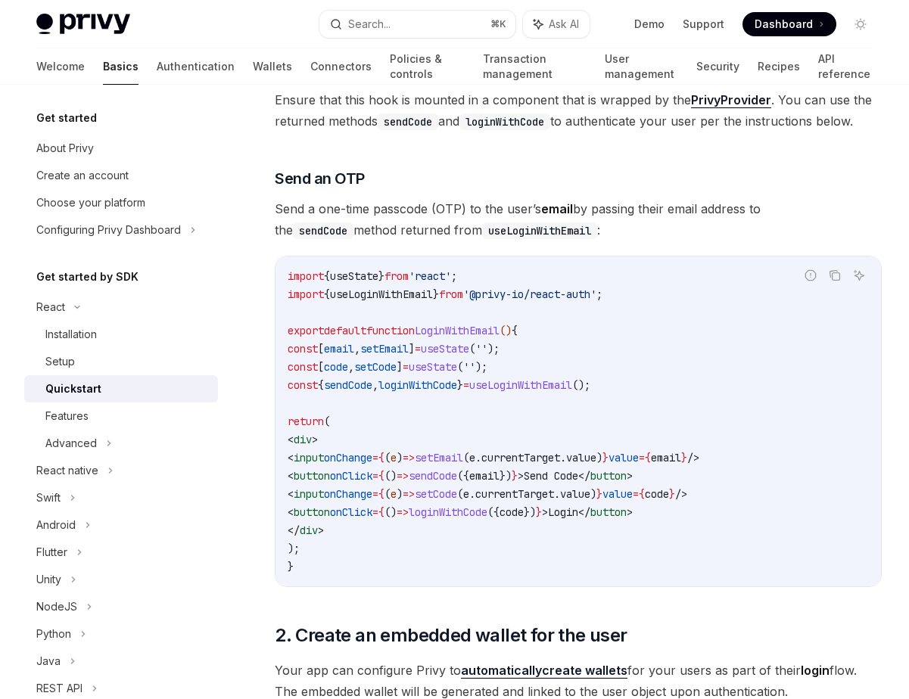
scroll to position [505, 0]
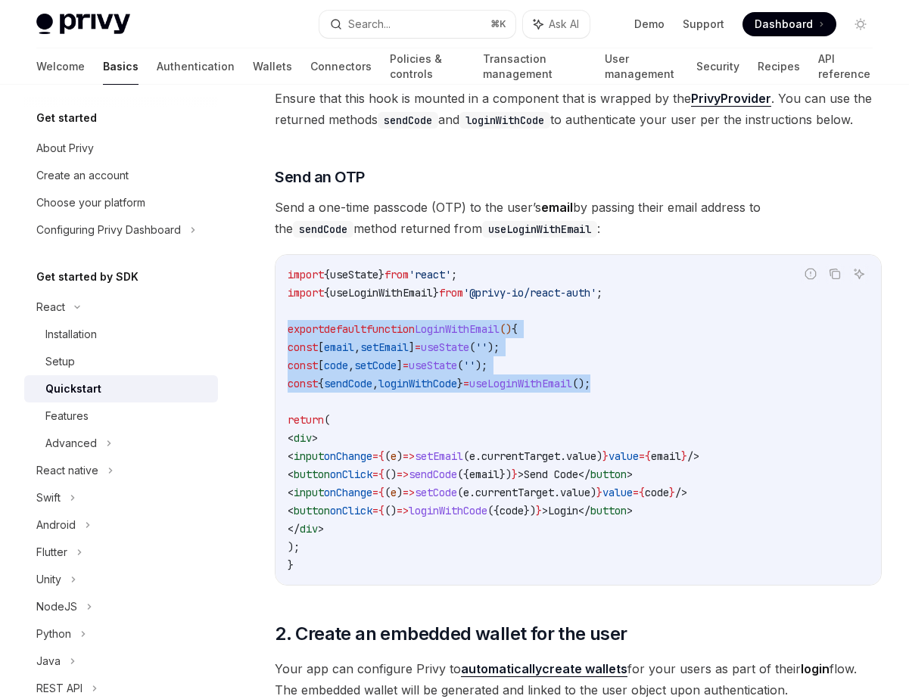
drag, startPoint x: 701, startPoint y: 390, endPoint x: 284, endPoint y: 332, distance: 420.0
click at [284, 332] on div "import { useState } from 'react' ; import { useLoginWithEmail } from '@privy-io…" at bounding box center [577, 420] width 605 height 330
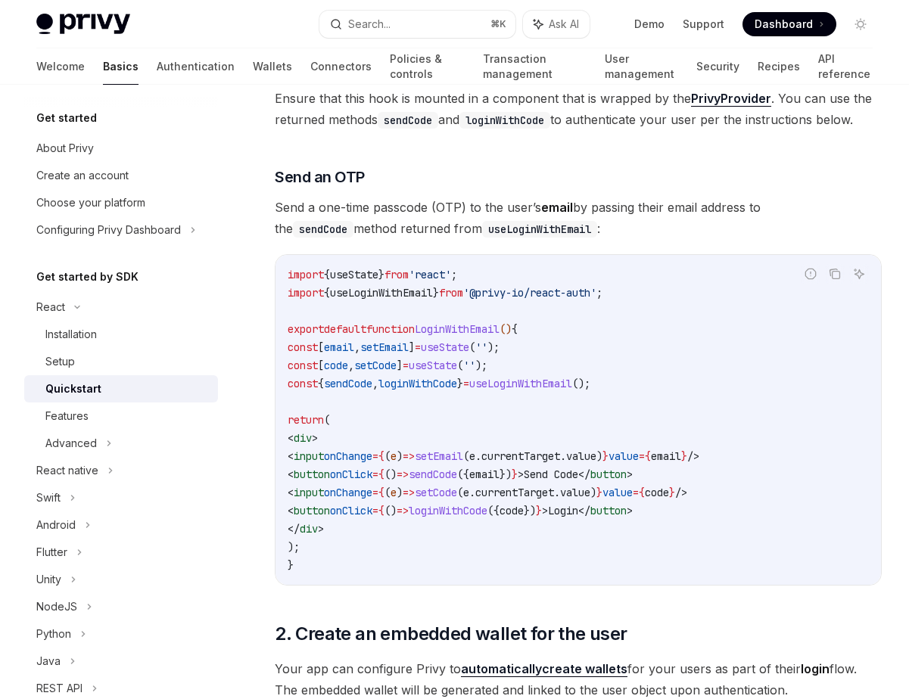
click at [614, 337] on code "import { useState } from 'react' ; import { useLoginWithEmail } from '@privy-io…" at bounding box center [577, 420] width 581 height 309
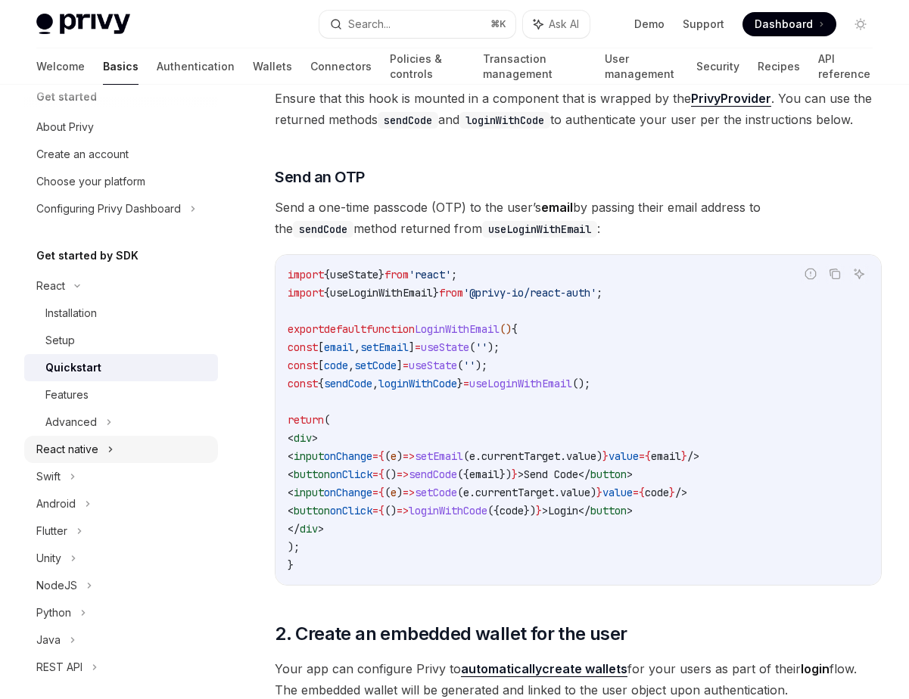
scroll to position [13, 0]
